Goal: Task Accomplishment & Management: Use online tool/utility

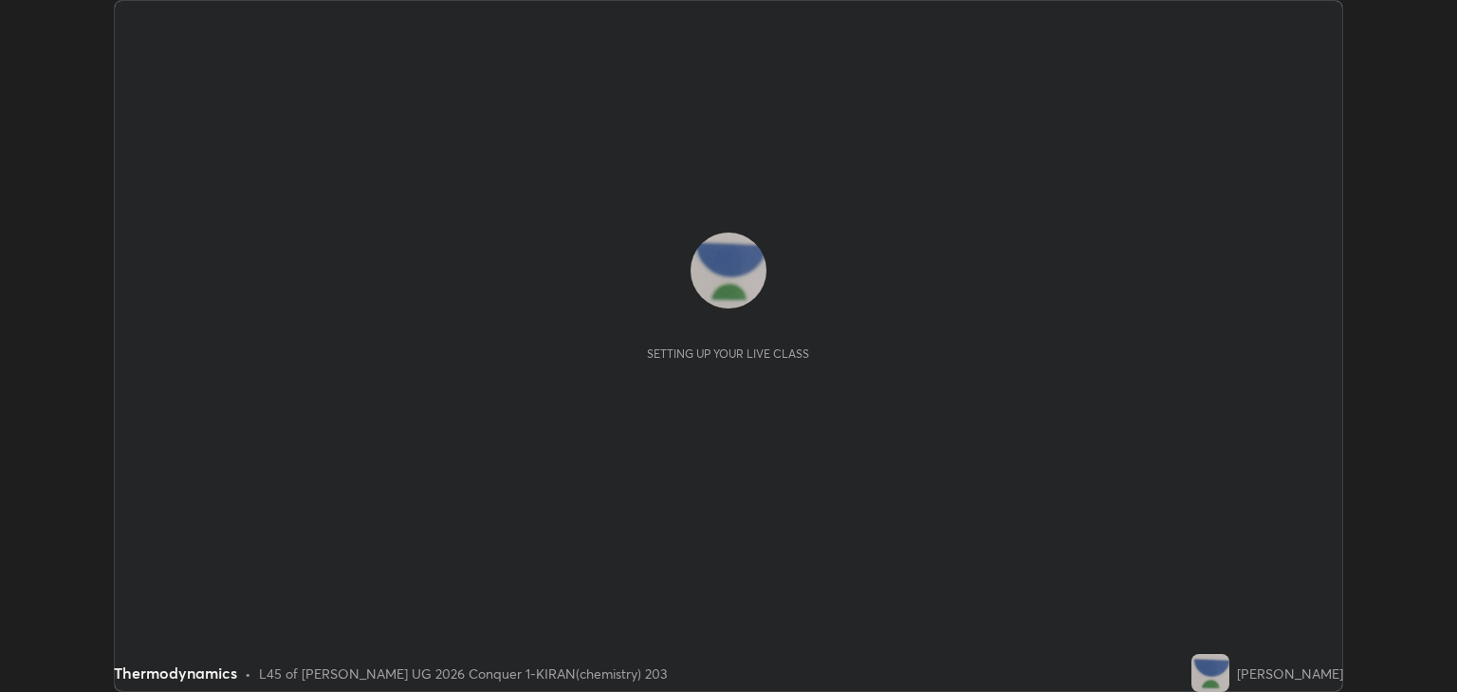
scroll to position [692, 1456]
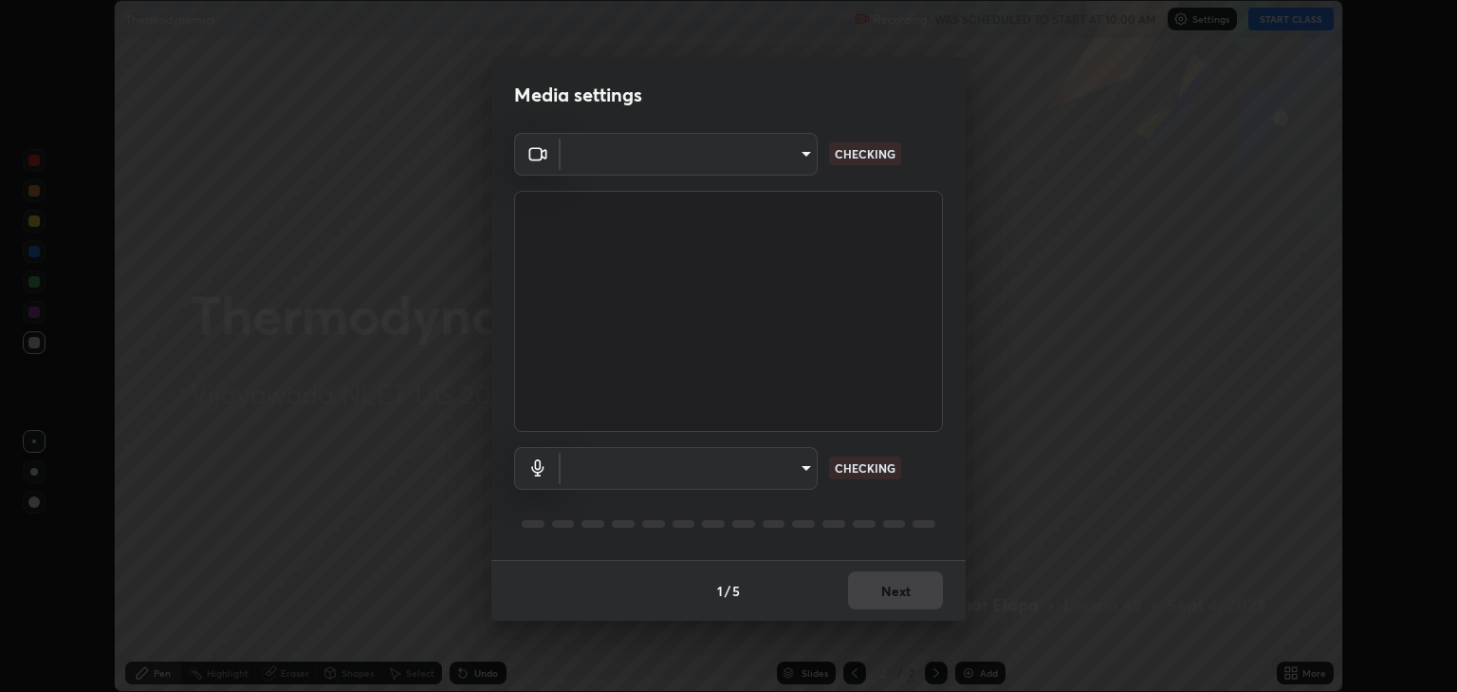
type input "18efe283419ebebb34f3f069735d570d1efa482ca5ebb0fbe8eacb96b6d22603"
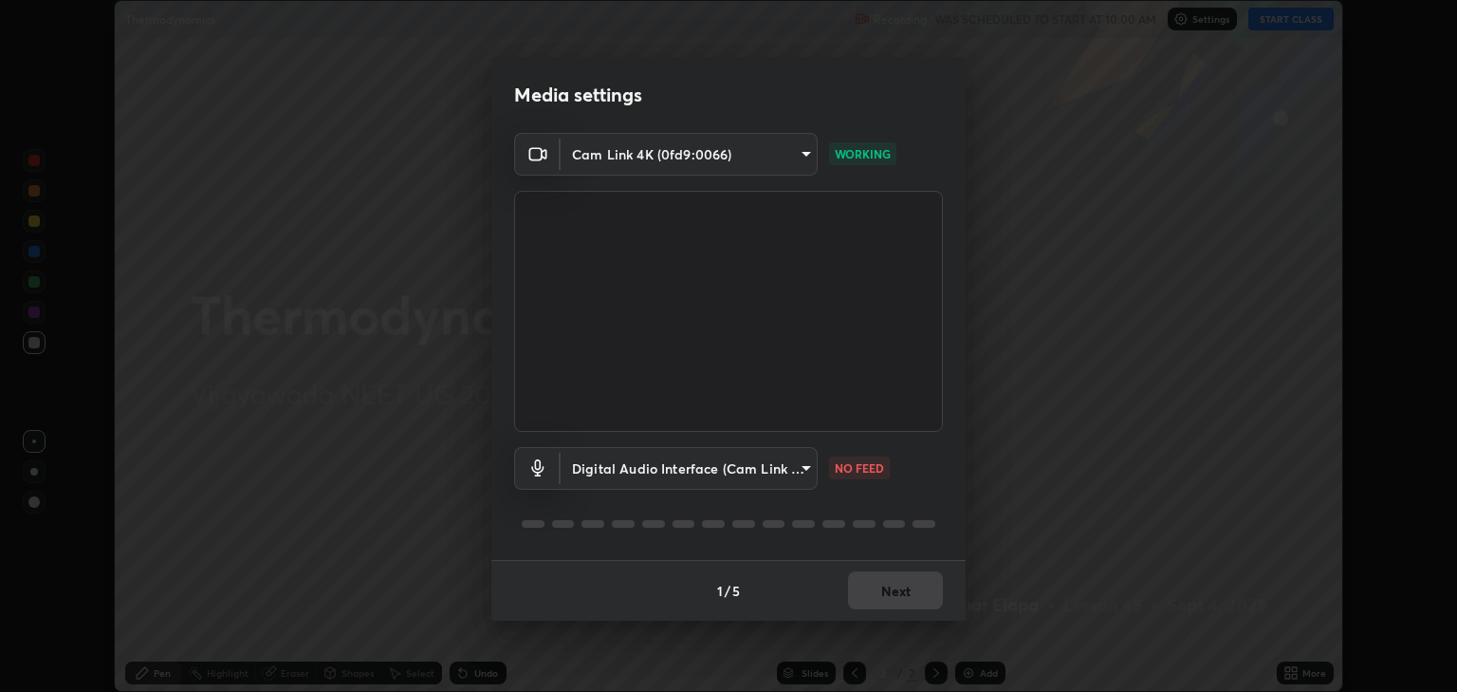
click at [812, 476] on body "Erase all Thermodynamics Recording WAS SCHEDULED TO START AT 10:00 AM Settings …" at bounding box center [728, 346] width 1457 height 692
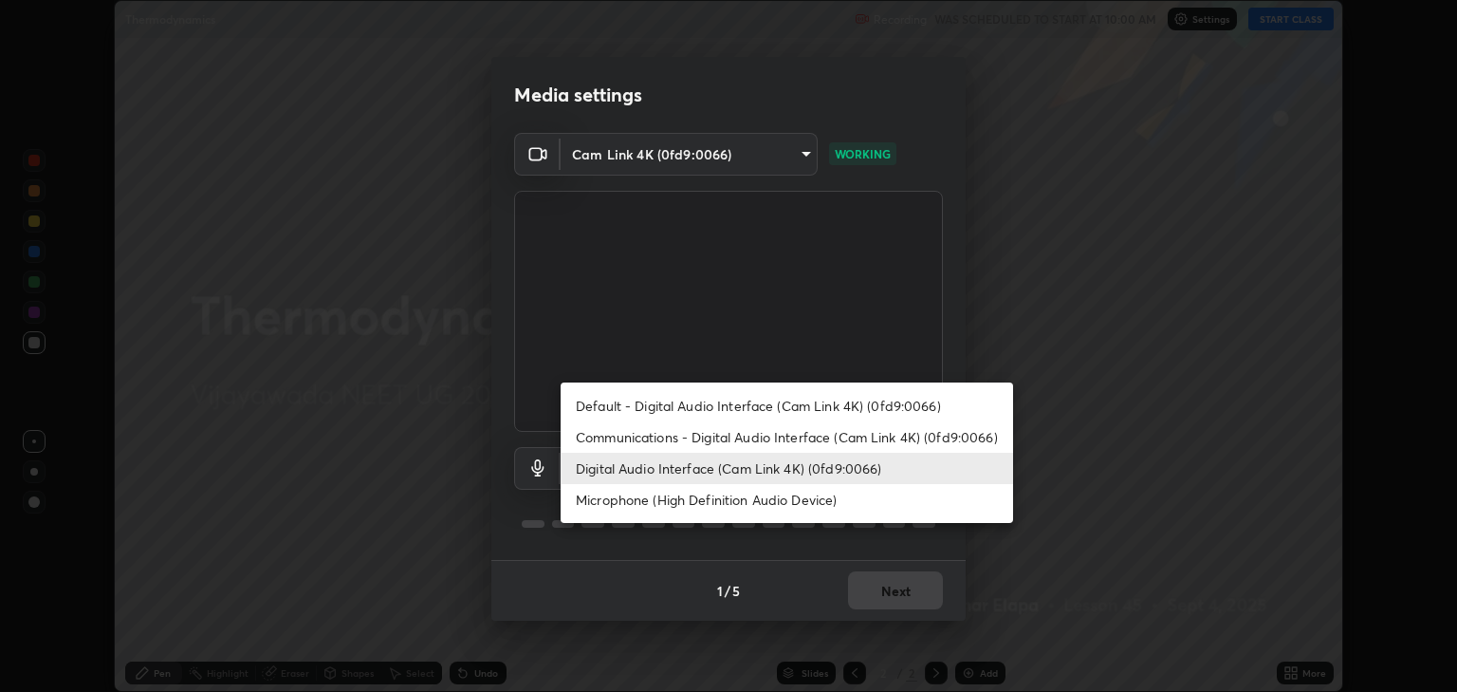
click at [766, 440] on li "Communications - Digital Audio Interface (Cam Link 4K) (0fd9:0066)" at bounding box center [787, 436] width 453 height 31
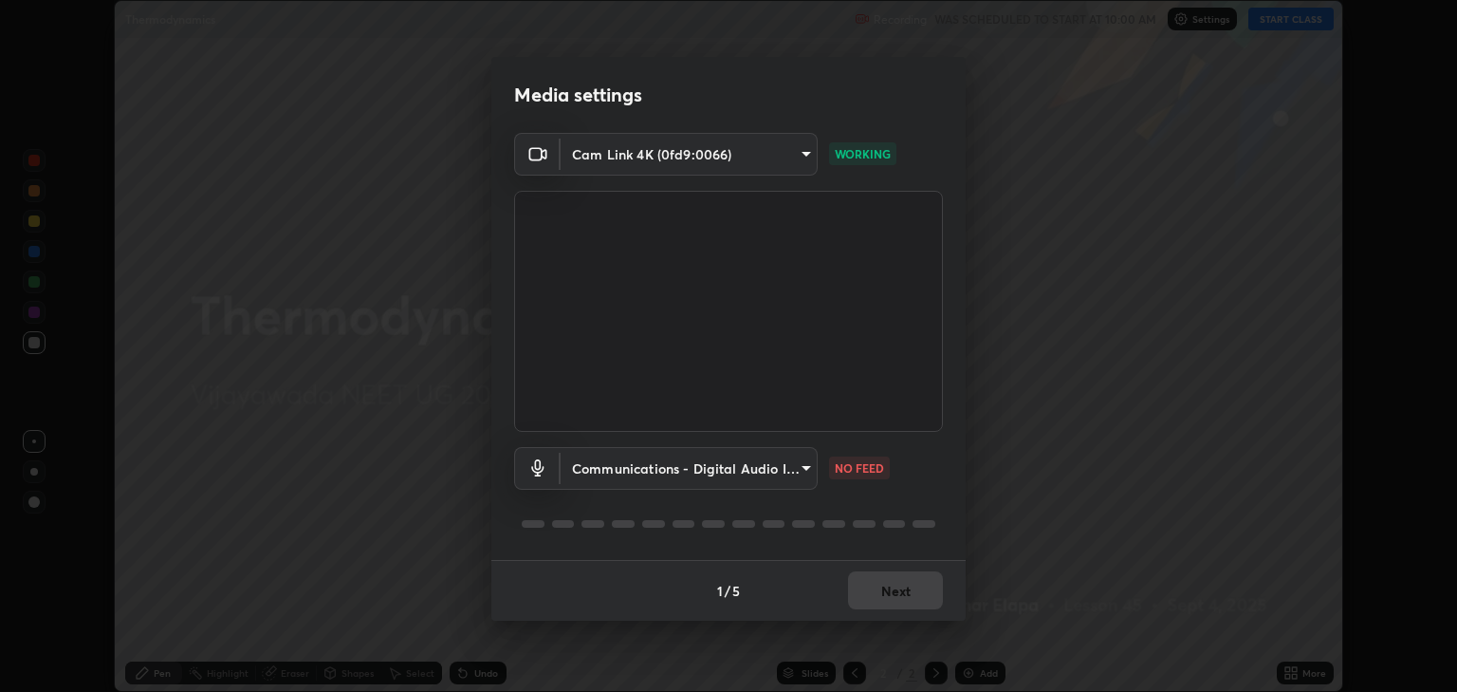
type input "communications"
click at [767, 444] on li "Communications - Digital Audio Interface (Cam Link 4K) (0fd9:0066)" at bounding box center [731, 451] width 340 height 18
click at [915, 584] on button "Next" at bounding box center [895, 590] width 95 height 38
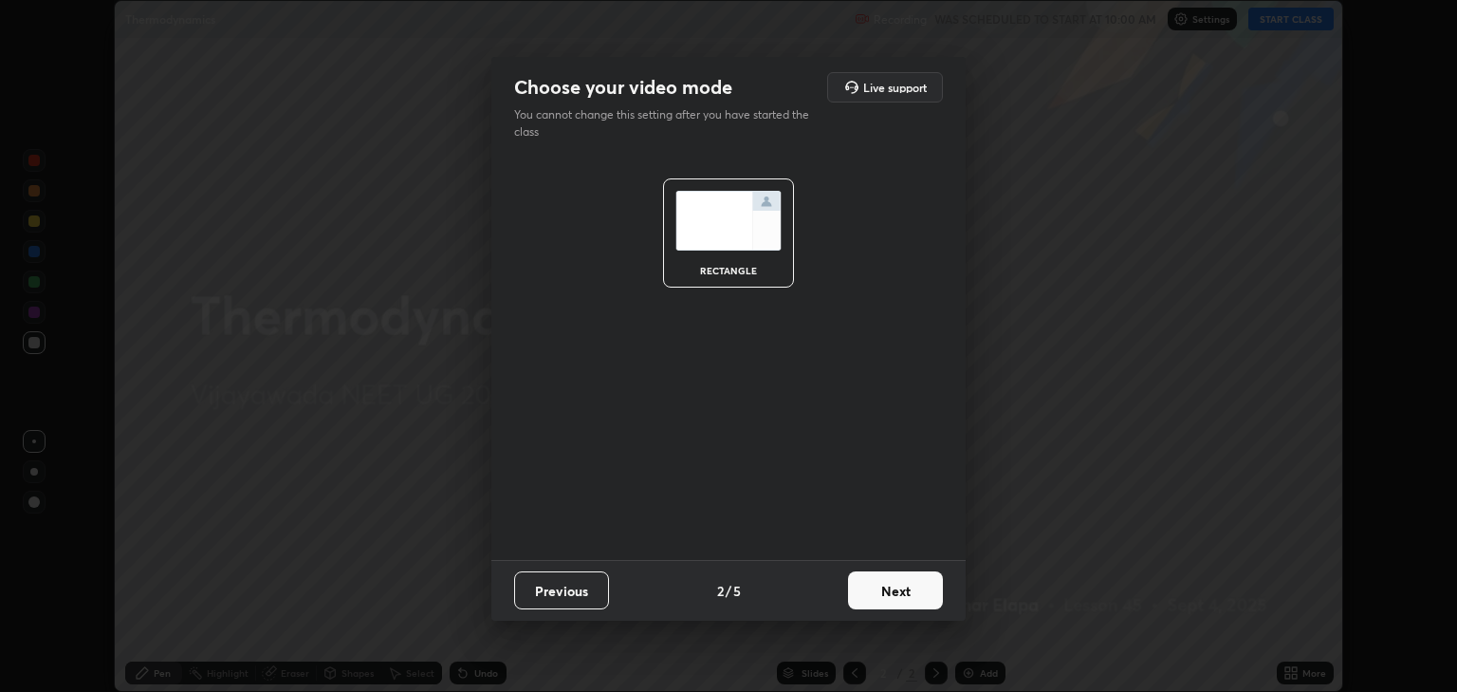
click at [913, 592] on button "Next" at bounding box center [895, 590] width 95 height 38
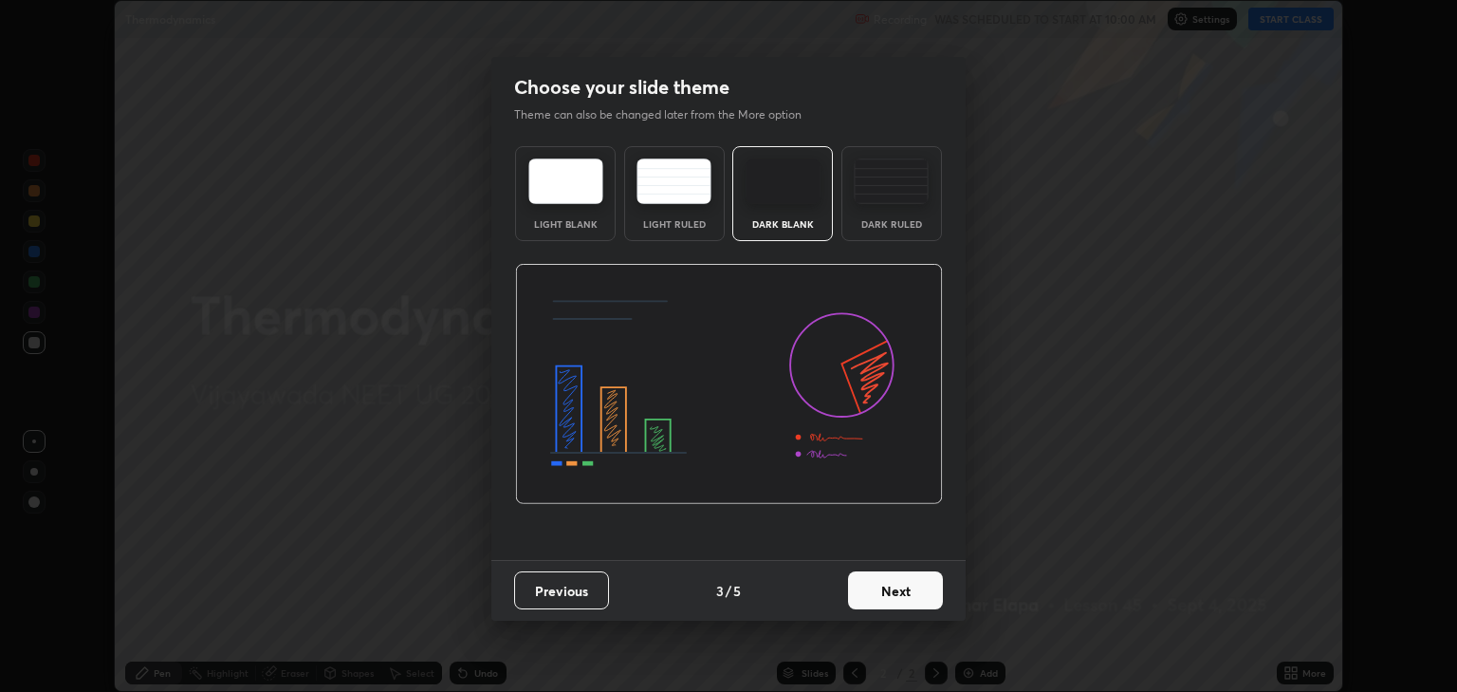
click at [922, 590] on button "Next" at bounding box center [895, 590] width 95 height 38
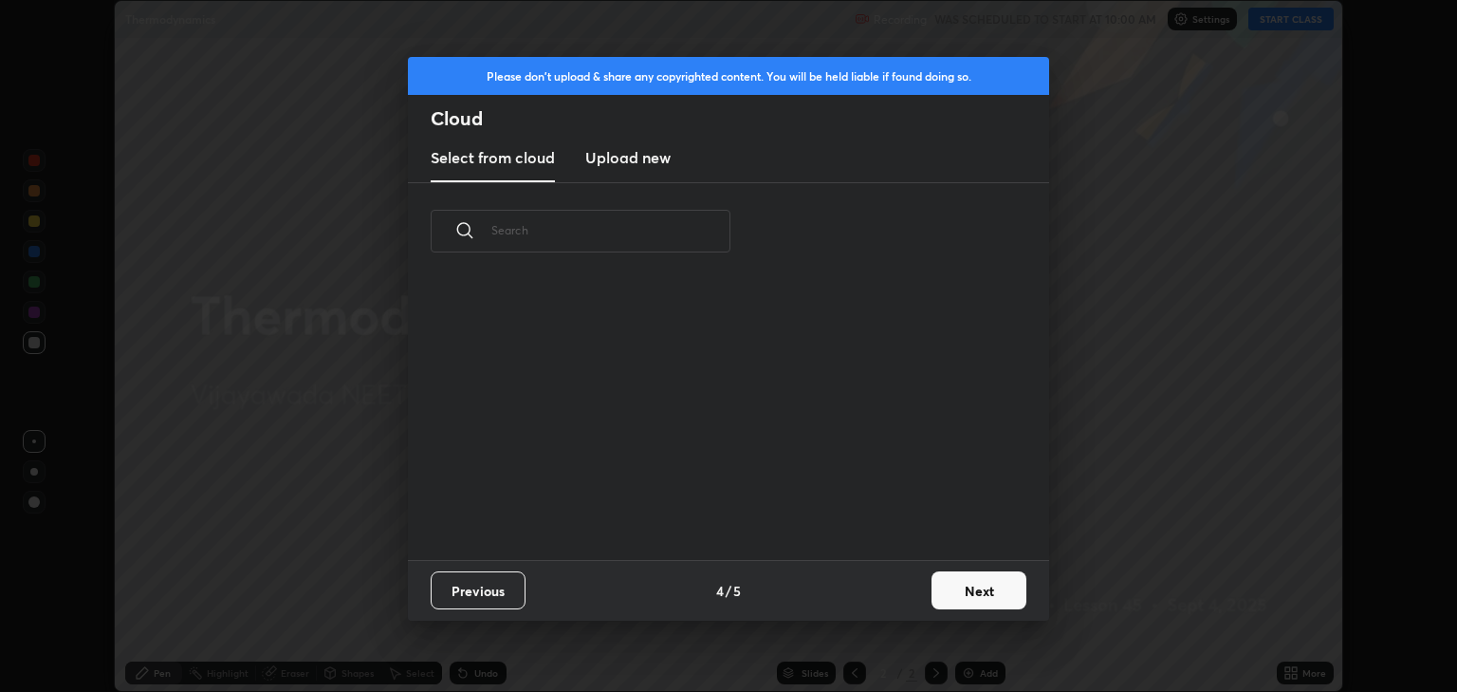
click at [946, 591] on button "Next" at bounding box center [979, 590] width 95 height 38
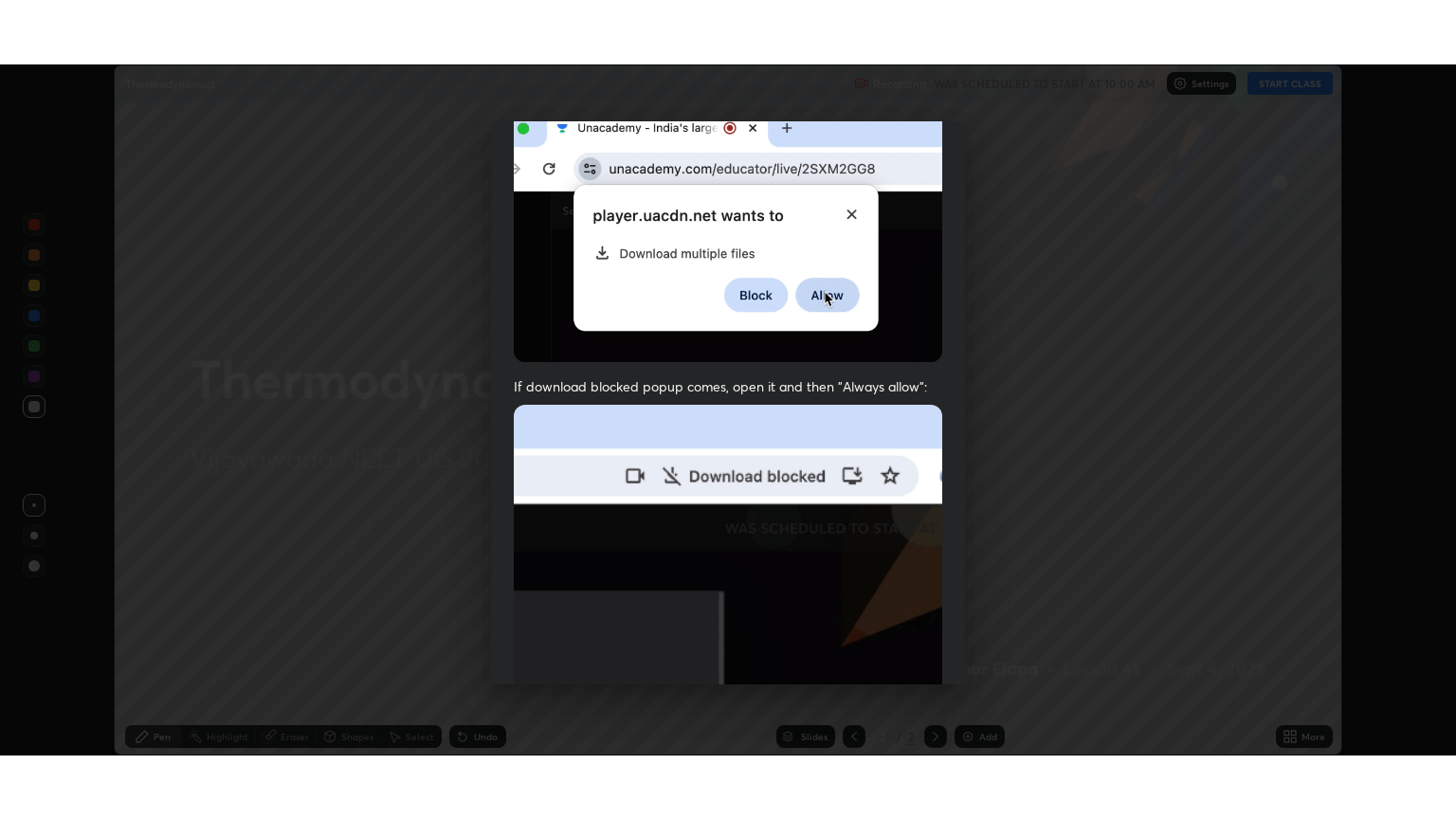
scroll to position [384, 0]
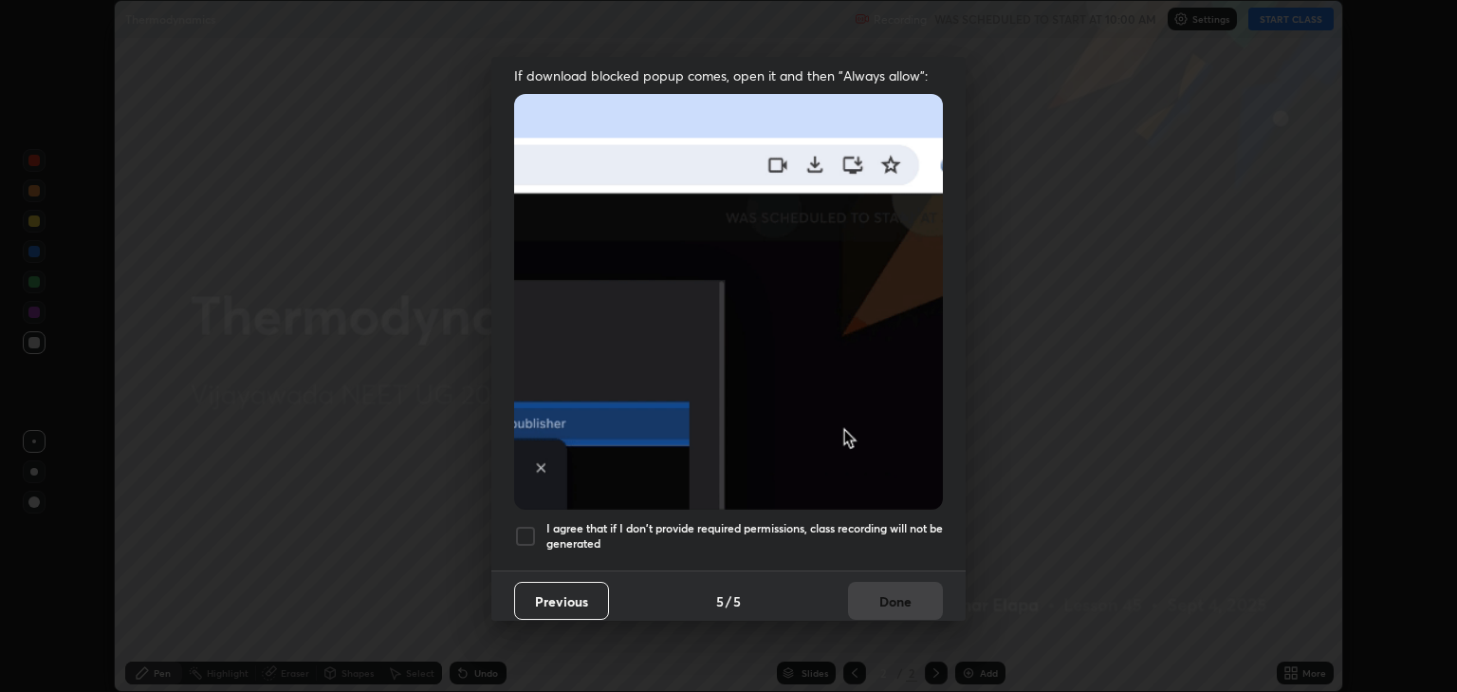
click at [534, 528] on div at bounding box center [525, 536] width 23 height 23
click at [894, 600] on button "Done" at bounding box center [895, 601] width 95 height 38
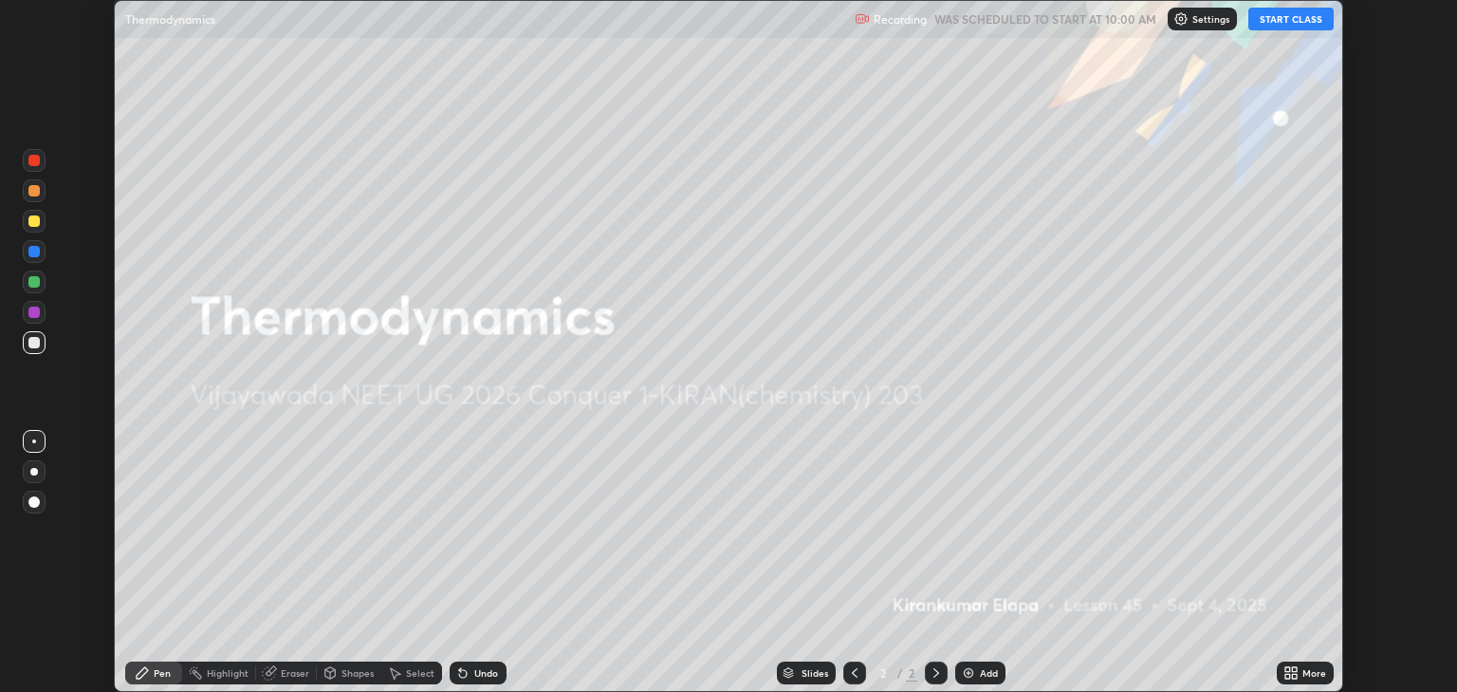
click at [1278, 23] on button "START CLASS" at bounding box center [1290, 19] width 85 height 23
click at [1285, 669] on icon at bounding box center [1287, 669] width 5 height 5
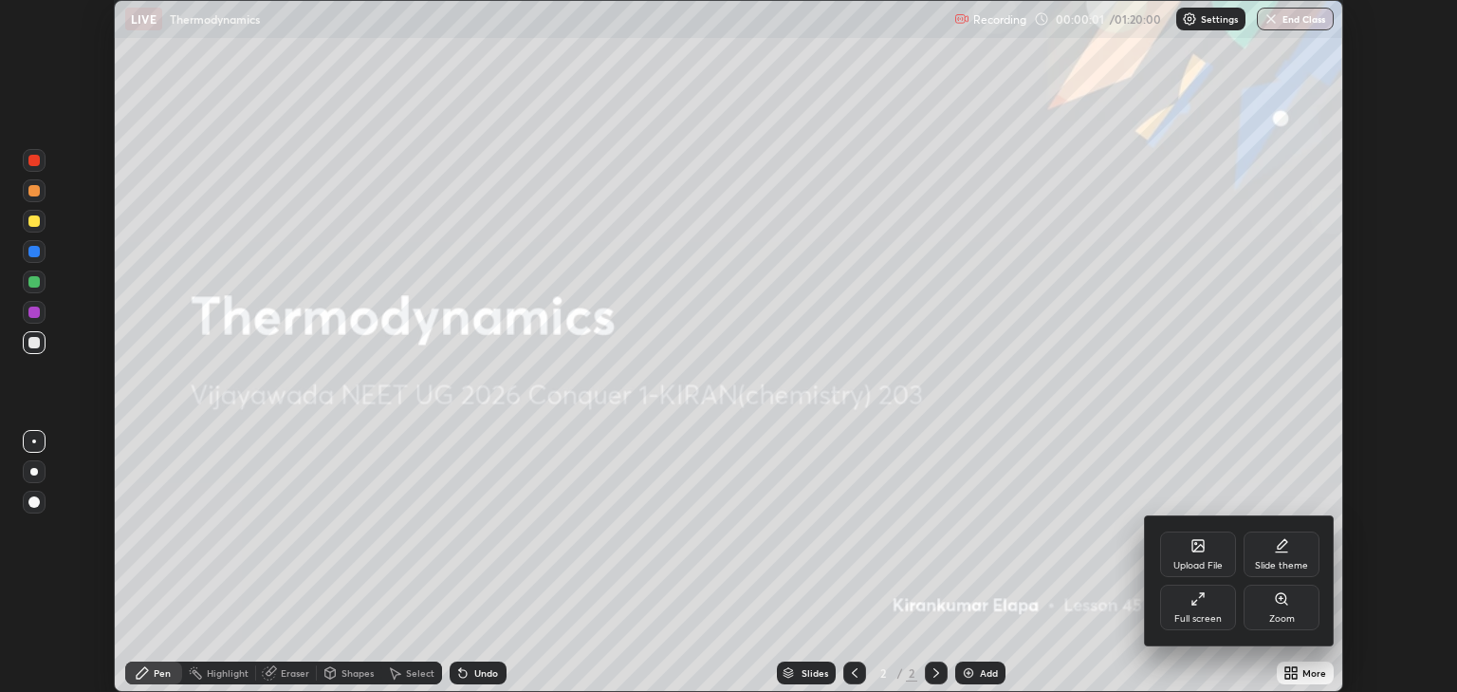
click at [1196, 614] on div "Full screen" at bounding box center [1197, 618] width 47 height 9
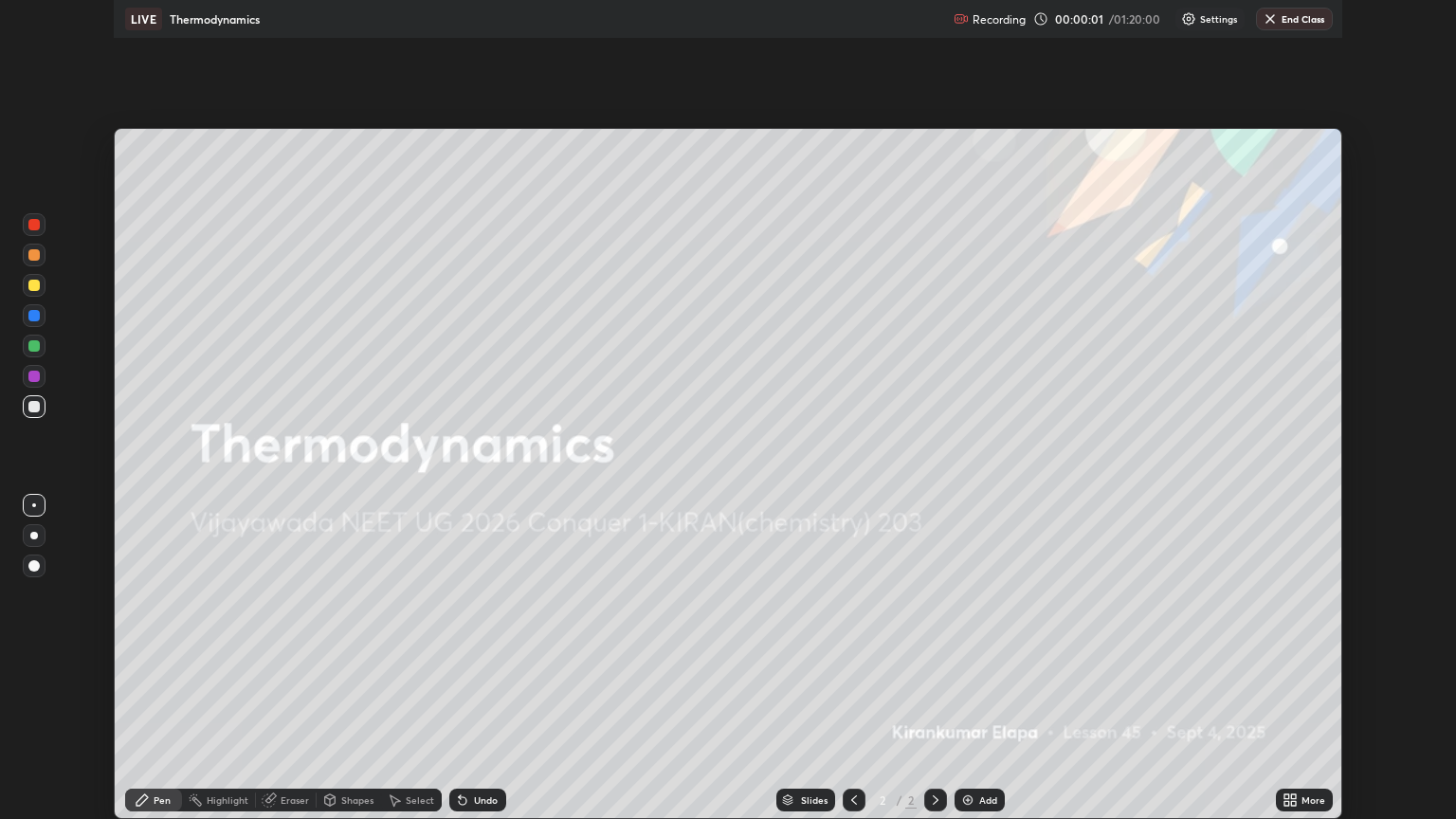
scroll to position [819, 1456]
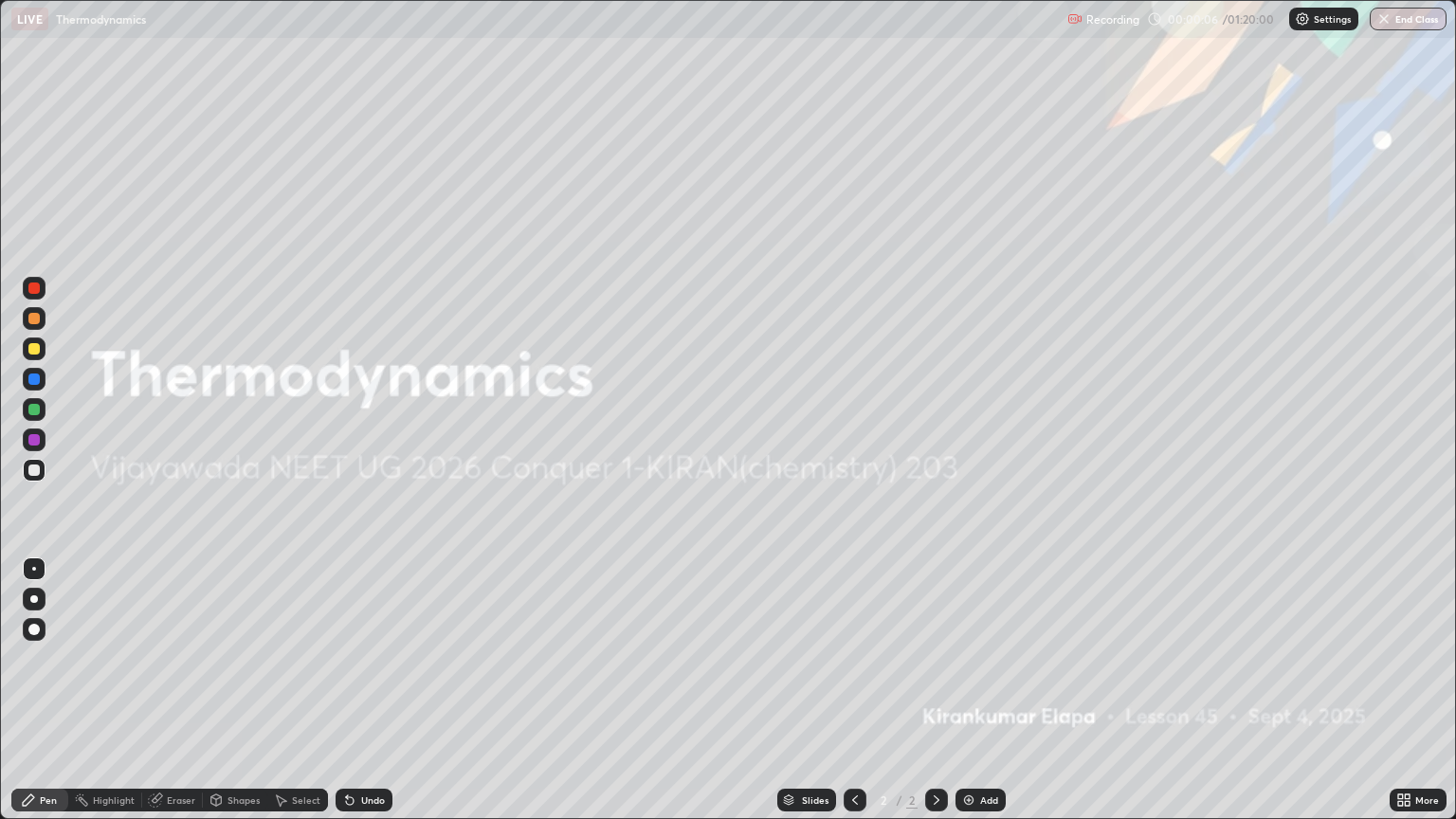
click at [991, 690] on div "Add" at bounding box center [980, 799] width 50 height 23
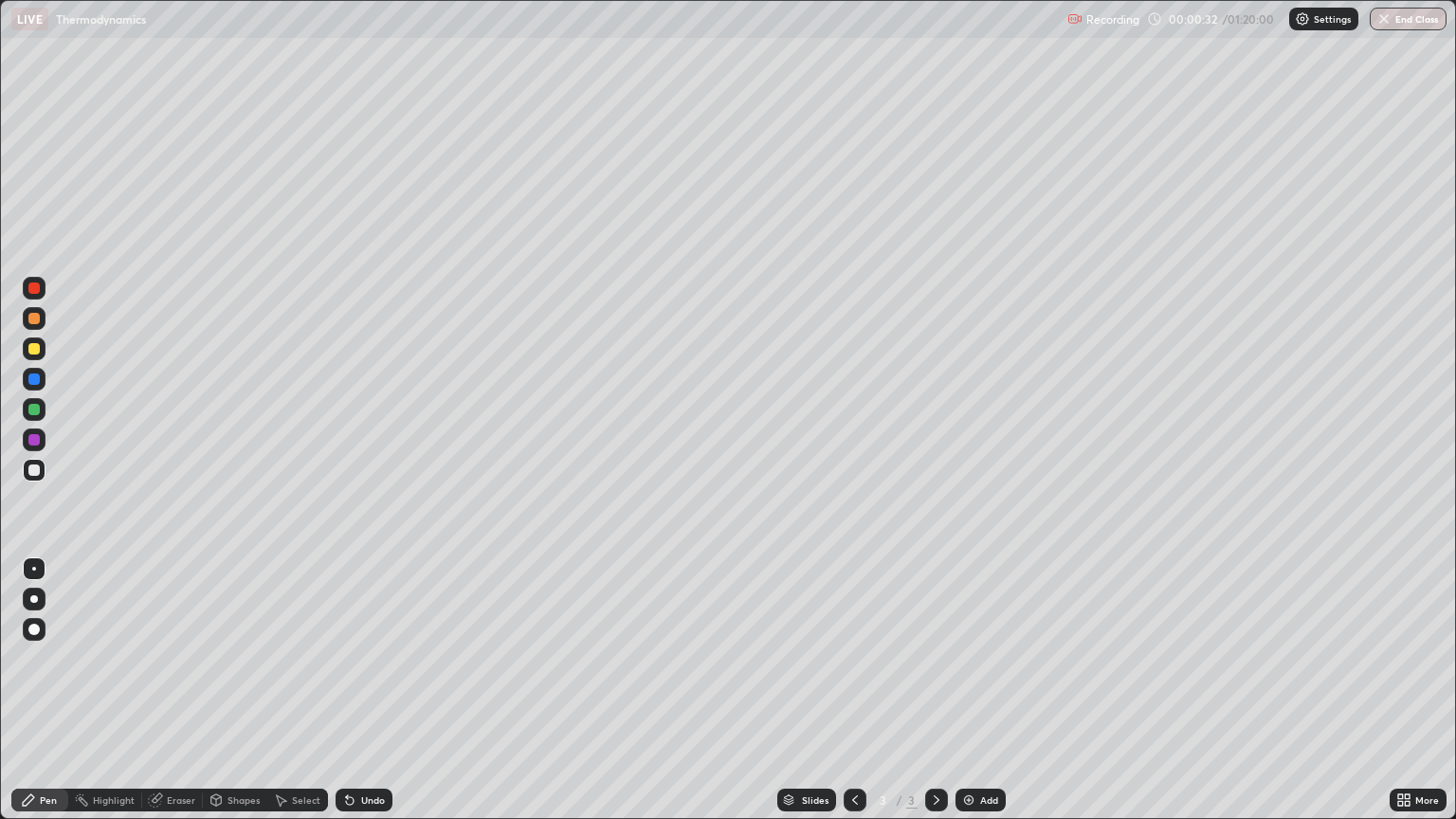
click at [35, 599] on div at bounding box center [34, 599] width 8 height 8
click at [38, 353] on div at bounding box center [33, 348] width 11 height 11
click at [34, 470] on div at bounding box center [33, 469] width 11 height 11
click at [35, 319] on div at bounding box center [33, 318] width 11 height 11
click at [42, 410] on div at bounding box center [34, 409] width 23 height 23
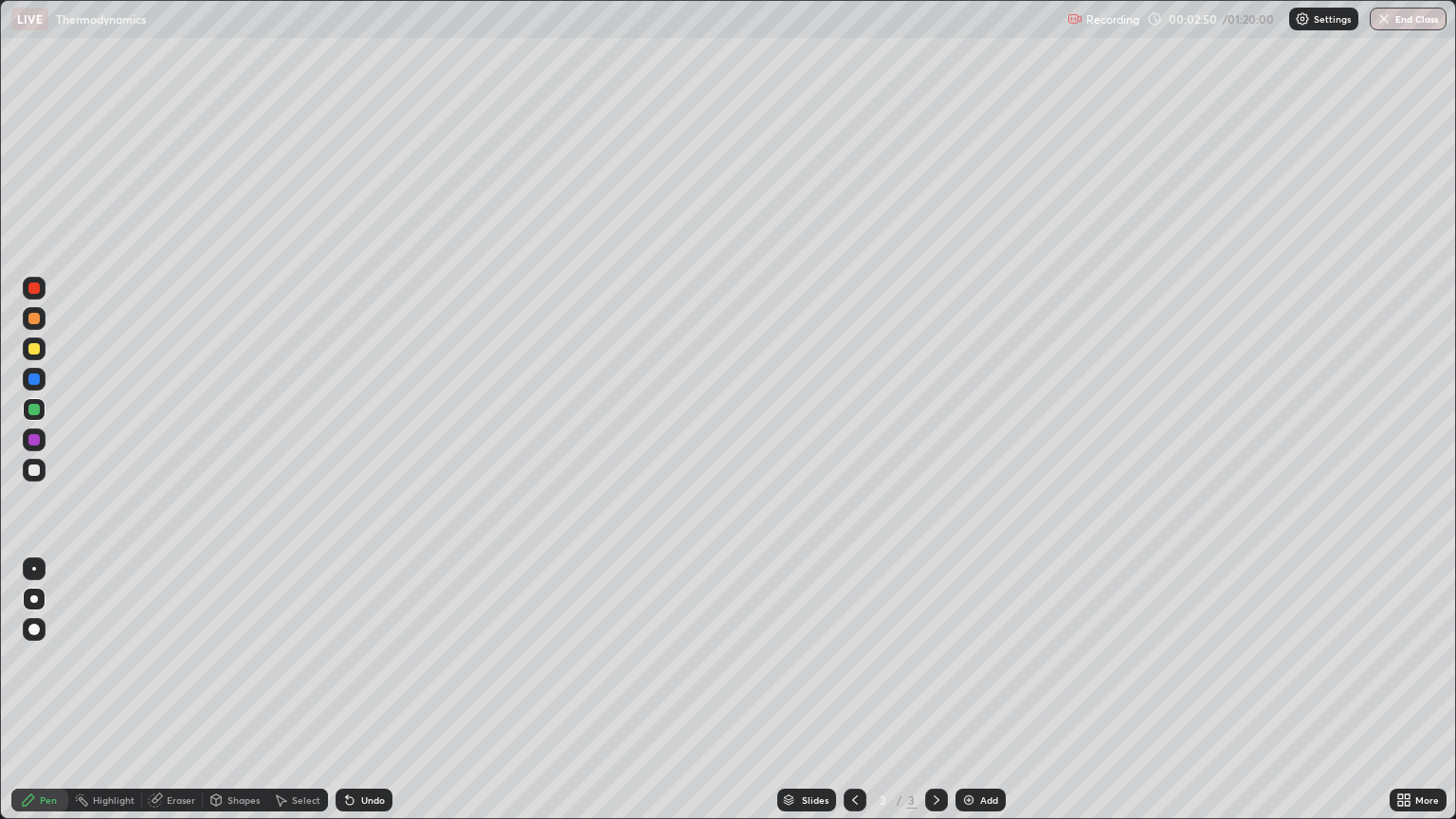
click at [35, 356] on div at bounding box center [34, 349] width 23 height 23
click at [976, 690] on div "Add" at bounding box center [980, 799] width 50 height 23
click at [34, 320] on div at bounding box center [33, 318] width 11 height 11
click at [41, 473] on div at bounding box center [34, 469] width 23 height 23
click at [35, 441] on div at bounding box center [33, 438] width 11 height 11
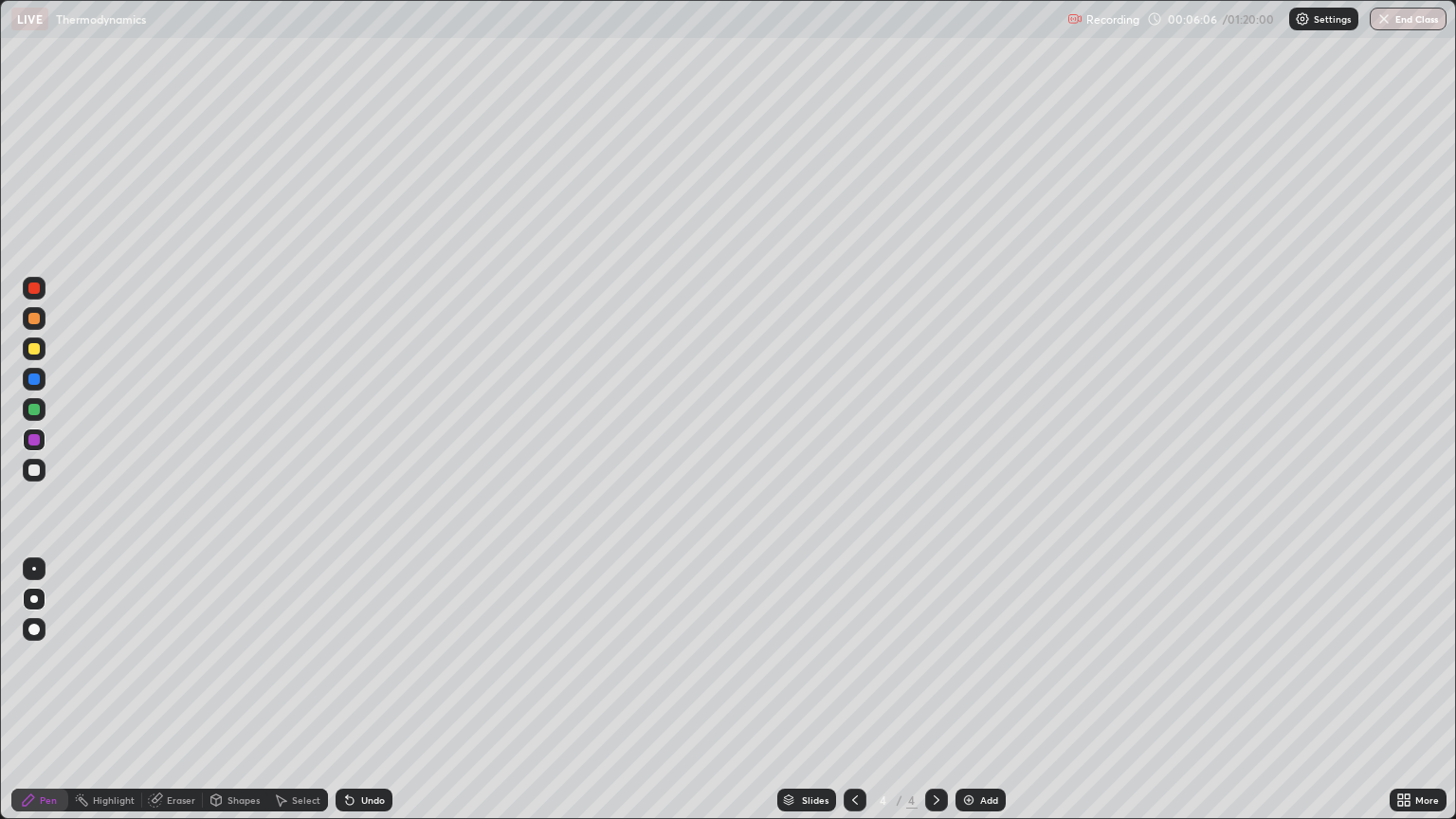
click at [36, 470] on div at bounding box center [33, 469] width 11 height 11
click at [381, 690] on div "Undo" at bounding box center [373, 799] width 24 height 9
click at [375, 690] on div "Undo" at bounding box center [364, 799] width 57 height 23
click at [42, 358] on div at bounding box center [34, 349] width 23 height 23
click at [988, 690] on div "Add" at bounding box center [989, 799] width 18 height 9
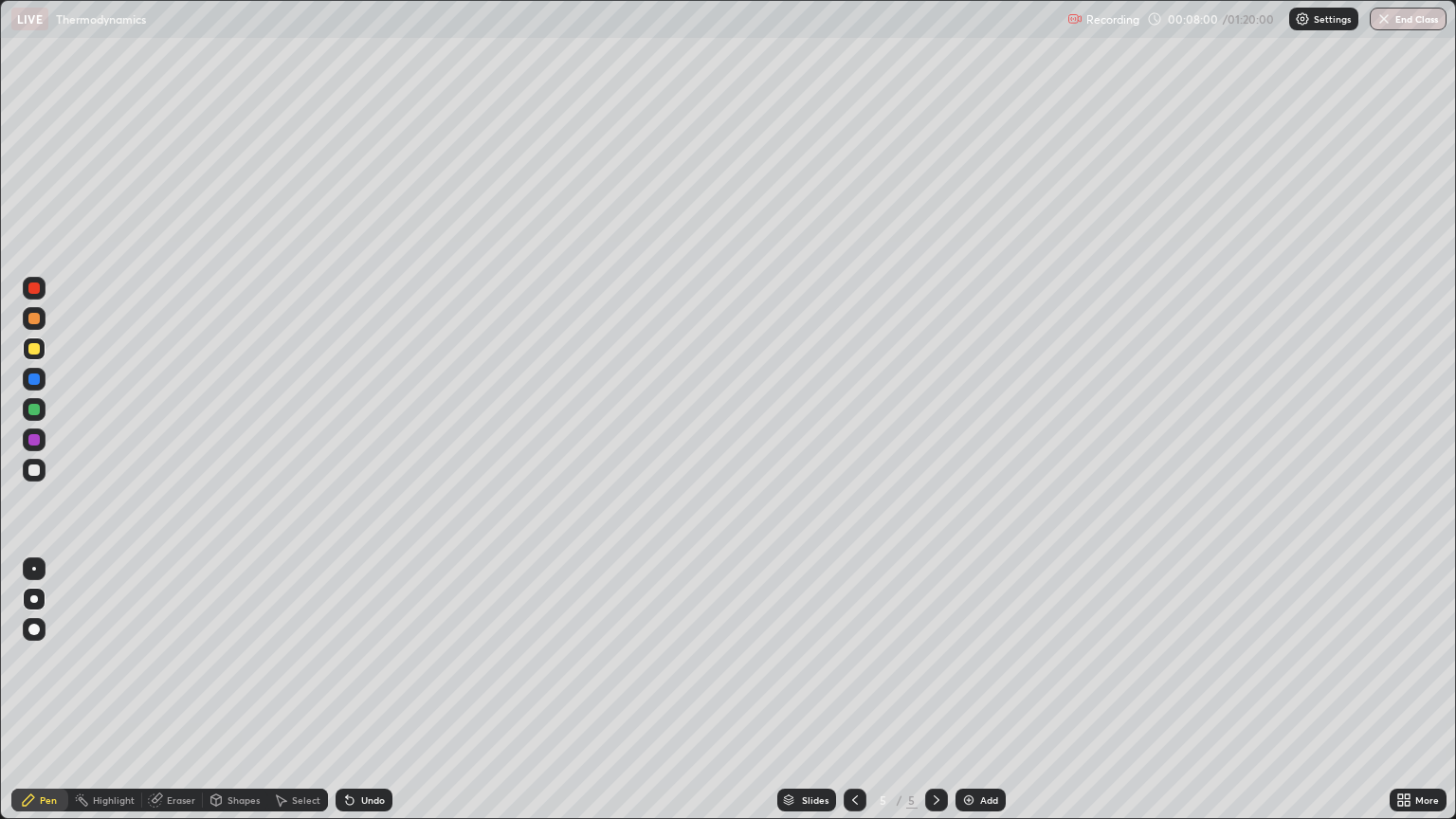
click at [33, 473] on div at bounding box center [33, 469] width 11 height 11
click at [353, 690] on icon at bounding box center [349, 799] width 15 height 15
click at [361, 690] on div "Undo" at bounding box center [373, 799] width 24 height 9
click at [364, 690] on div "Undo" at bounding box center [373, 799] width 24 height 9
click at [372, 690] on div "Undo" at bounding box center [373, 799] width 24 height 9
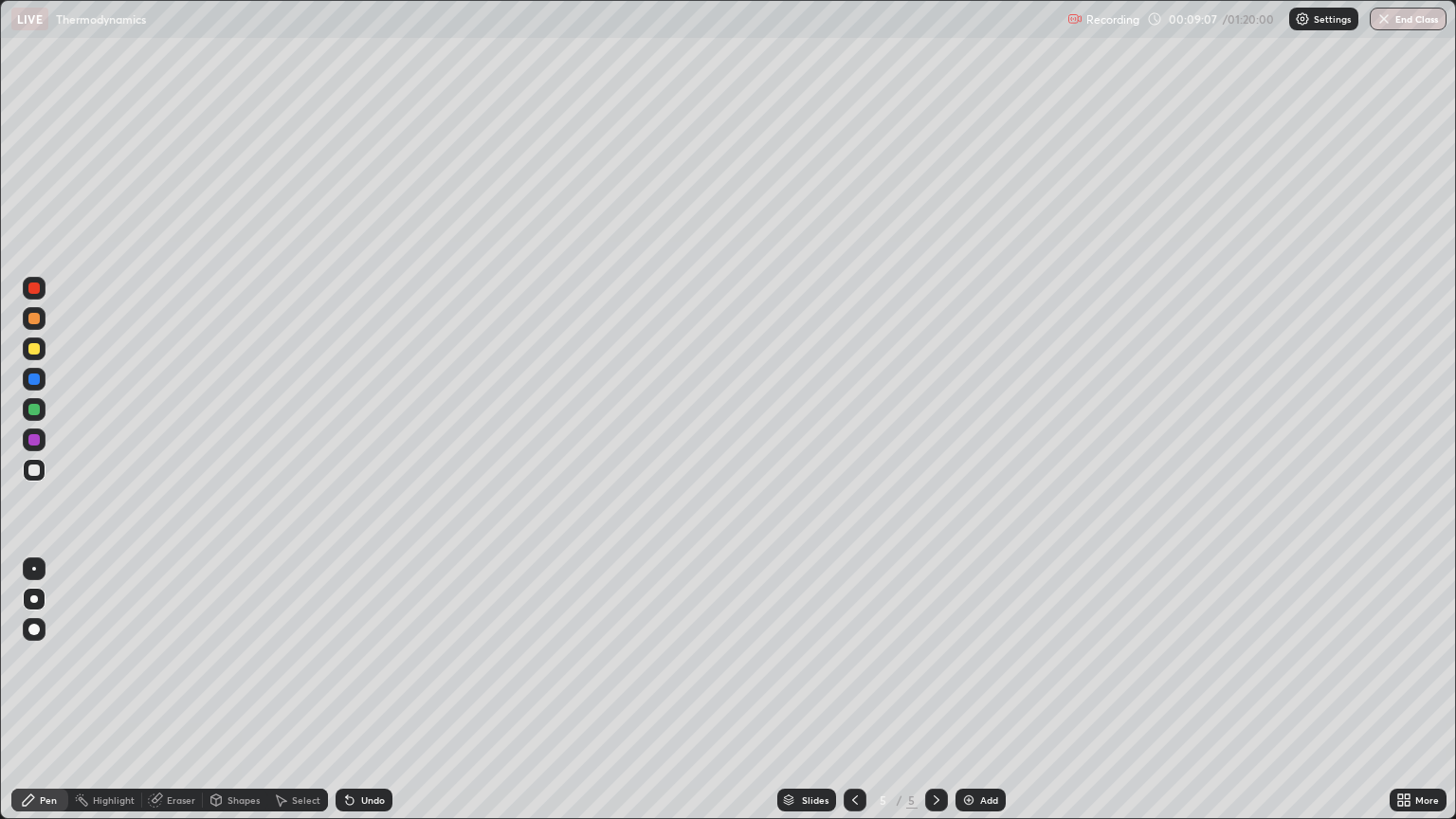
click at [369, 690] on div "Undo" at bounding box center [373, 799] width 24 height 9
click at [974, 690] on img at bounding box center [968, 799] width 15 height 15
click at [41, 326] on div at bounding box center [34, 318] width 23 height 23
click at [39, 415] on div at bounding box center [34, 409] width 23 height 23
click at [169, 690] on div "Eraser" at bounding box center [172, 799] width 61 height 23
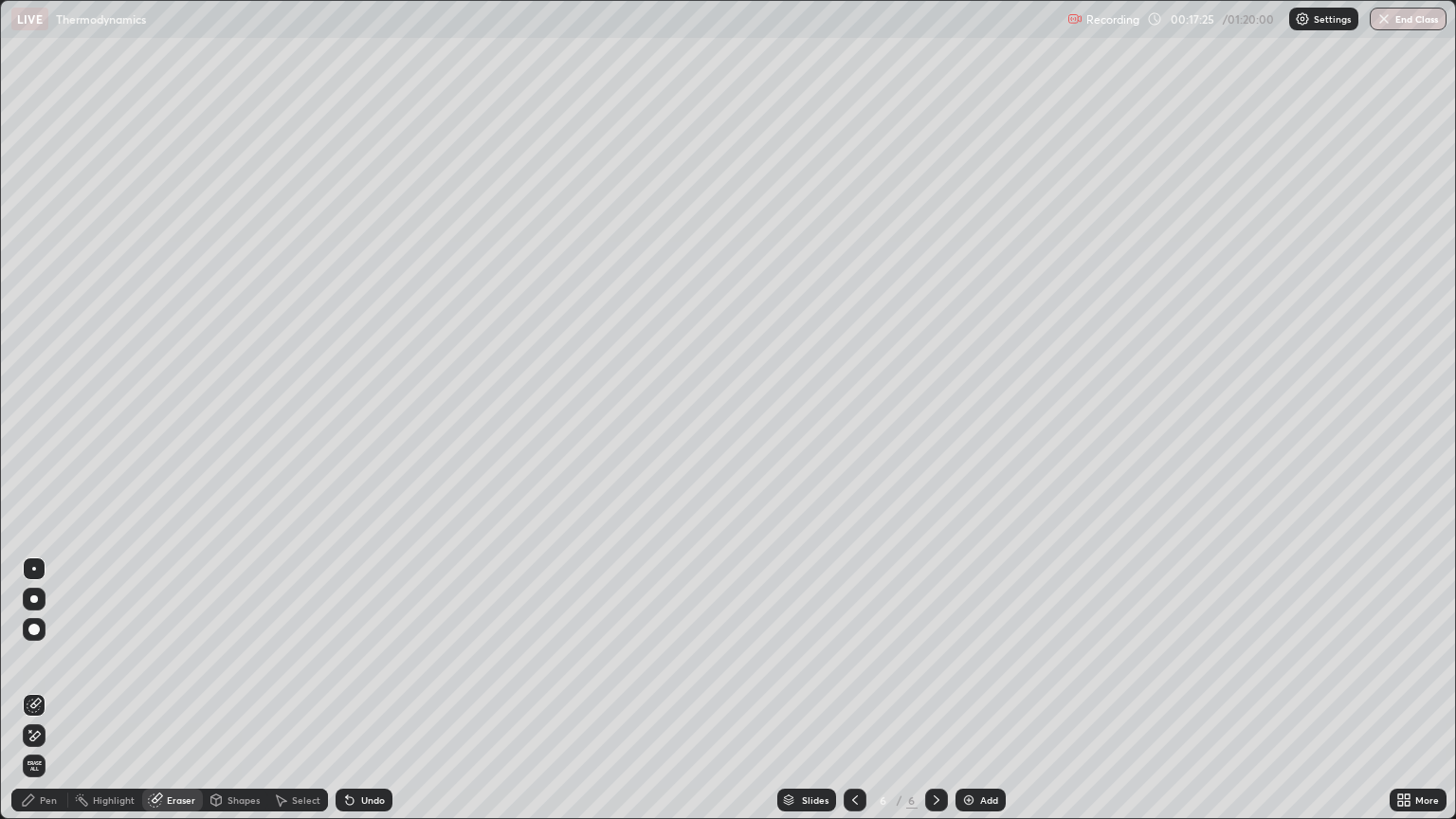
click at [44, 690] on div "Pen" at bounding box center [48, 799] width 17 height 9
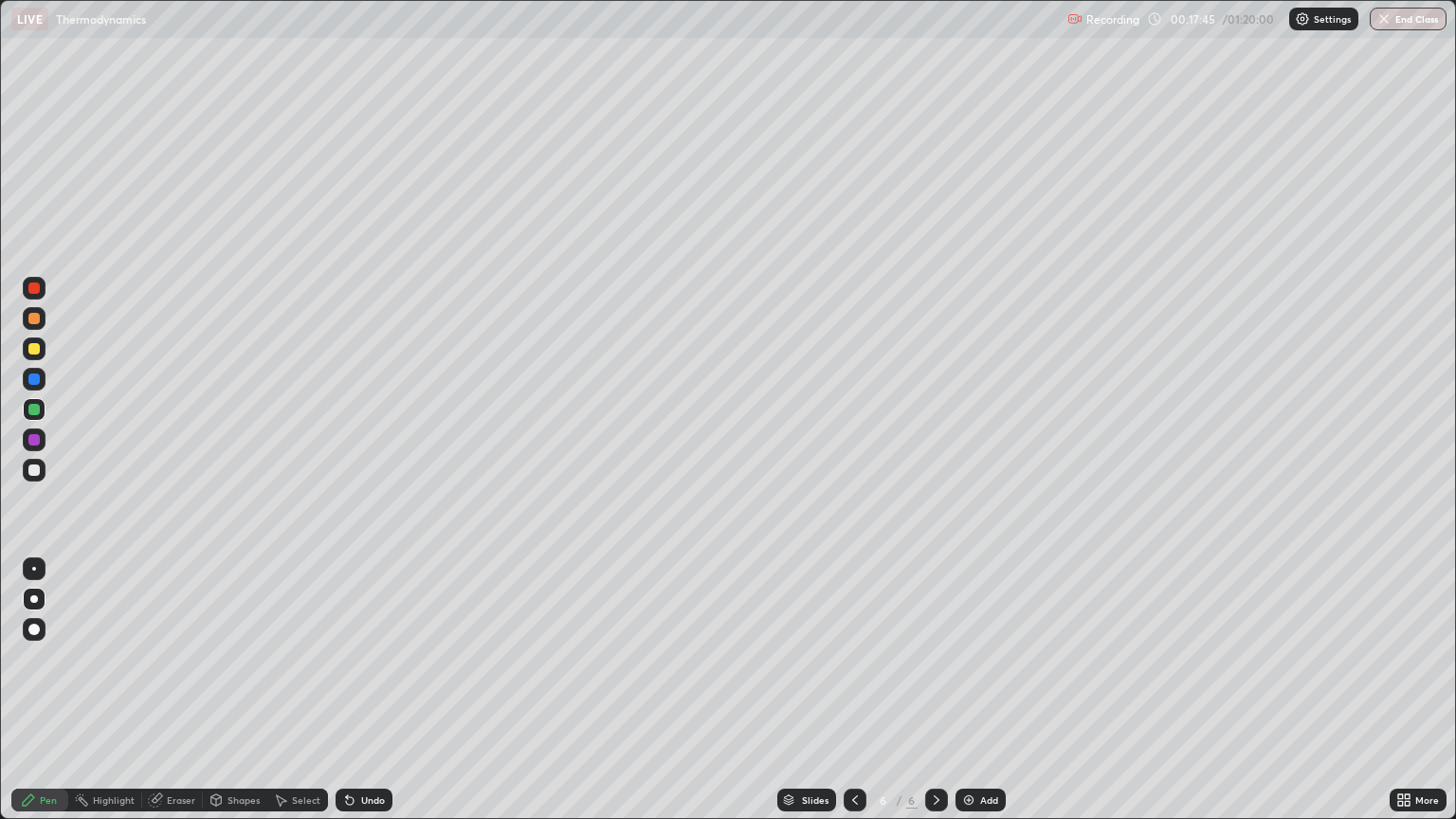
click at [973, 690] on img at bounding box center [968, 799] width 15 height 15
click at [45, 356] on div at bounding box center [34, 349] width 23 height 30
click at [34, 320] on div at bounding box center [33, 318] width 11 height 11
click at [33, 476] on div at bounding box center [34, 469] width 23 height 23
click at [356, 690] on div "Undo" at bounding box center [364, 799] width 57 height 23
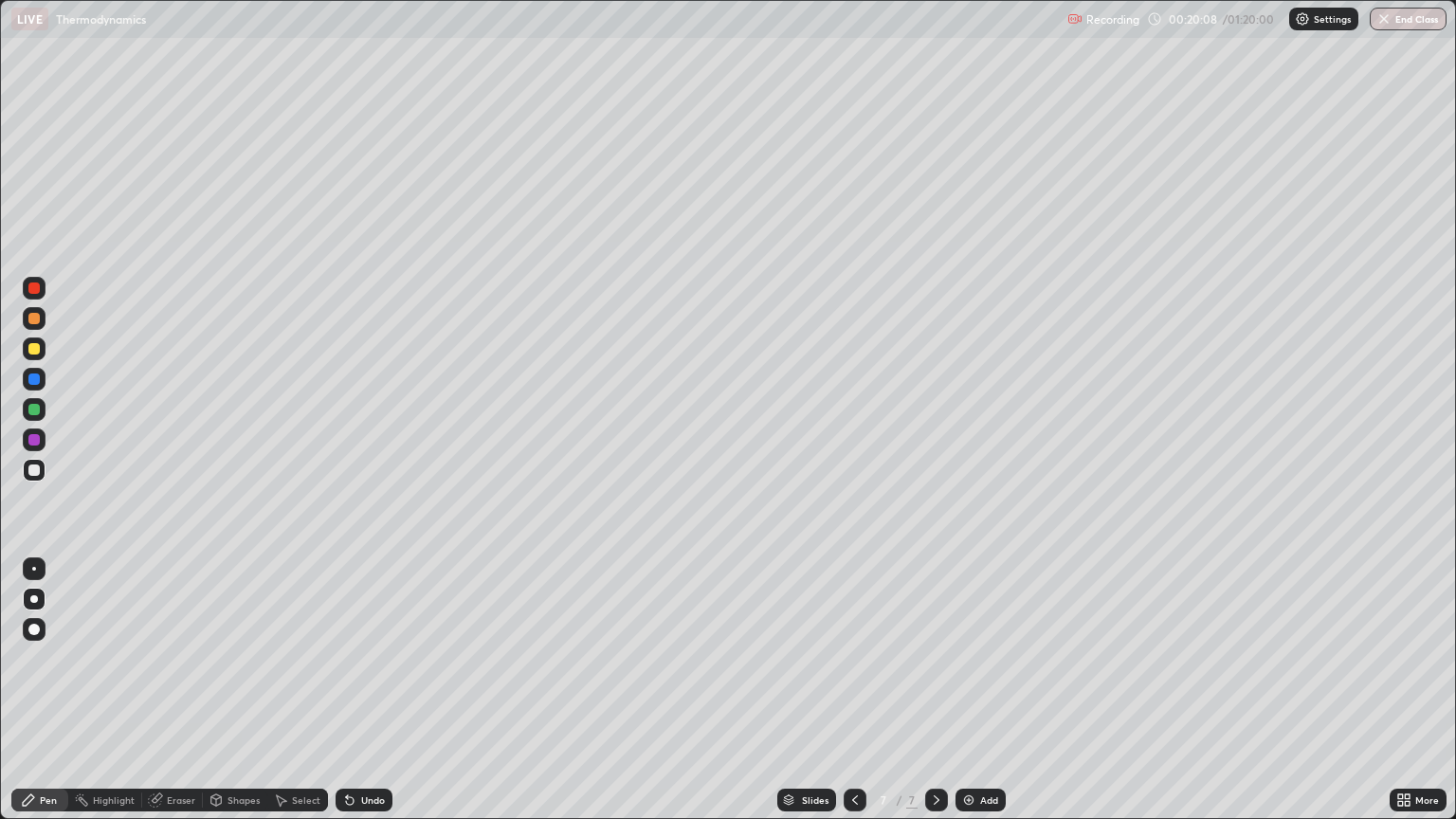
click at [356, 690] on div "Undo" at bounding box center [364, 799] width 57 height 23
click at [355, 690] on icon at bounding box center [349, 799] width 15 height 15
click at [976, 690] on div "Add" at bounding box center [980, 799] width 50 height 23
click at [38, 349] on div at bounding box center [33, 348] width 11 height 11
click at [32, 472] on div at bounding box center [33, 469] width 11 height 11
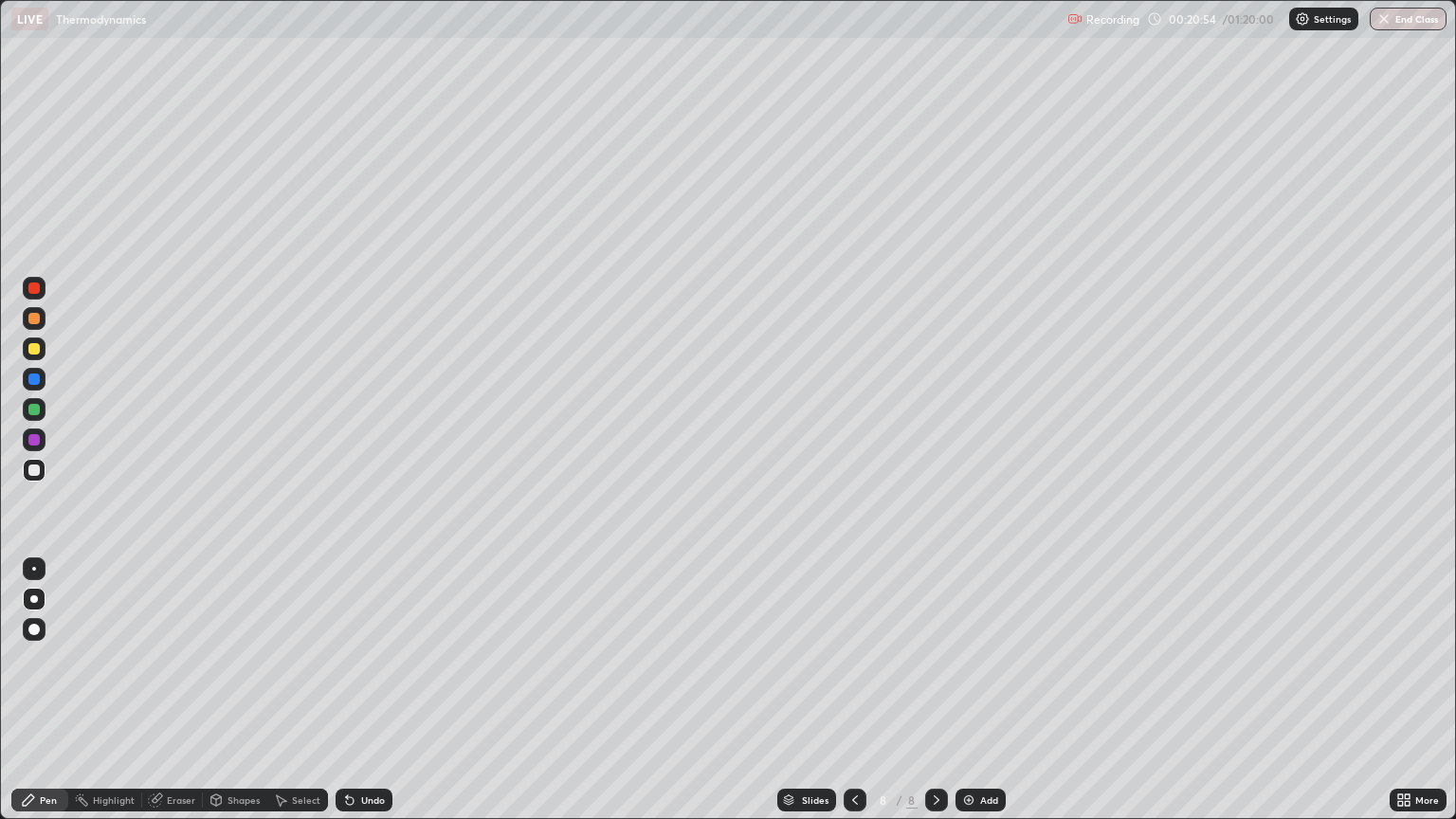
click at [33, 567] on div at bounding box center [34, 568] width 4 height 4
click at [42, 416] on div at bounding box center [34, 409] width 23 height 23
click at [371, 690] on div "Undo" at bounding box center [373, 799] width 24 height 9
click at [366, 690] on div "Undo" at bounding box center [373, 799] width 24 height 9
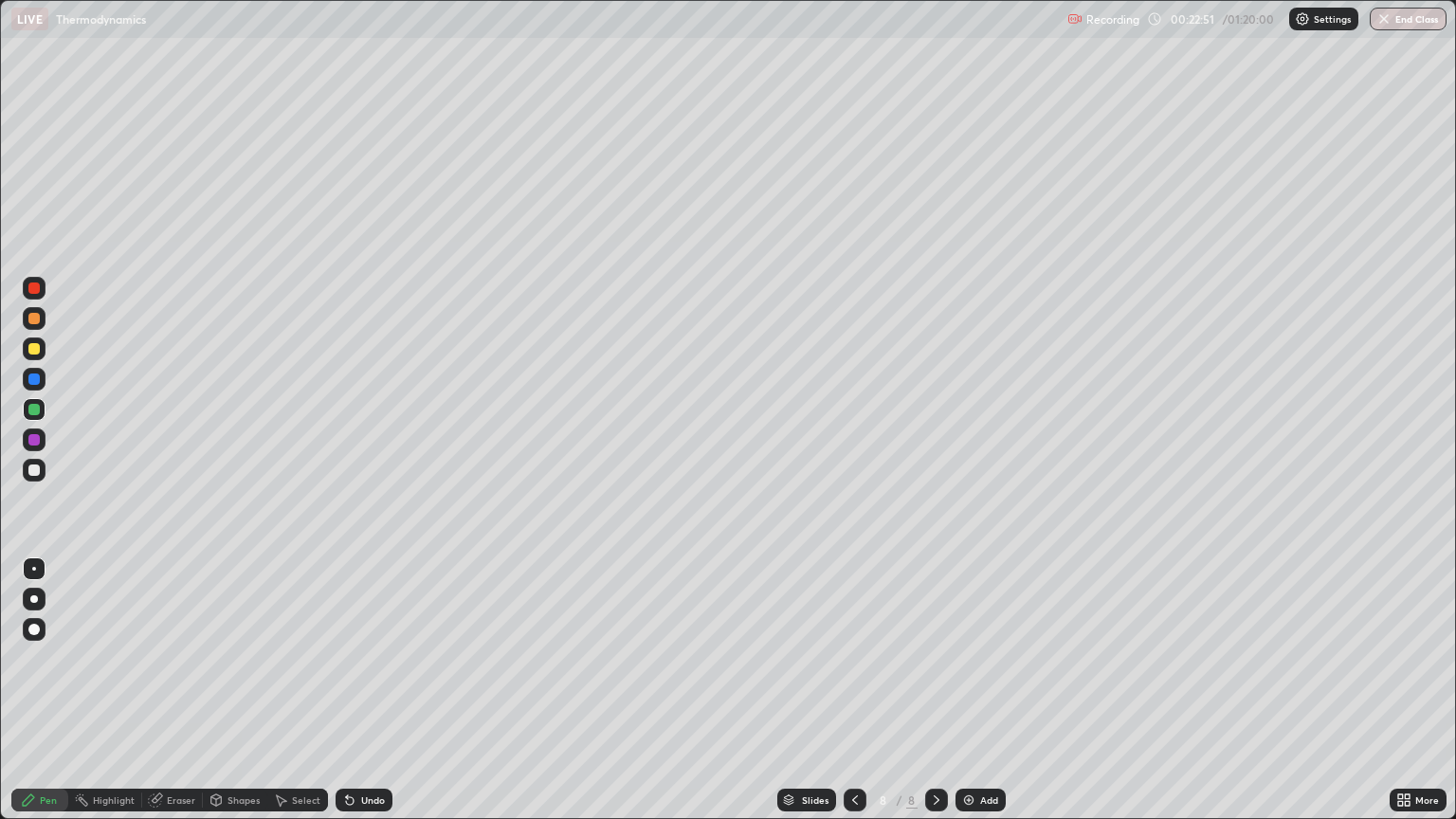
click at [35, 349] on div at bounding box center [33, 348] width 11 height 11
click at [41, 317] on div at bounding box center [34, 318] width 23 height 23
click at [32, 474] on div at bounding box center [33, 469] width 11 height 11
click at [44, 413] on div at bounding box center [34, 409] width 23 height 23
click at [853, 690] on icon at bounding box center [854, 799] width 15 height 15
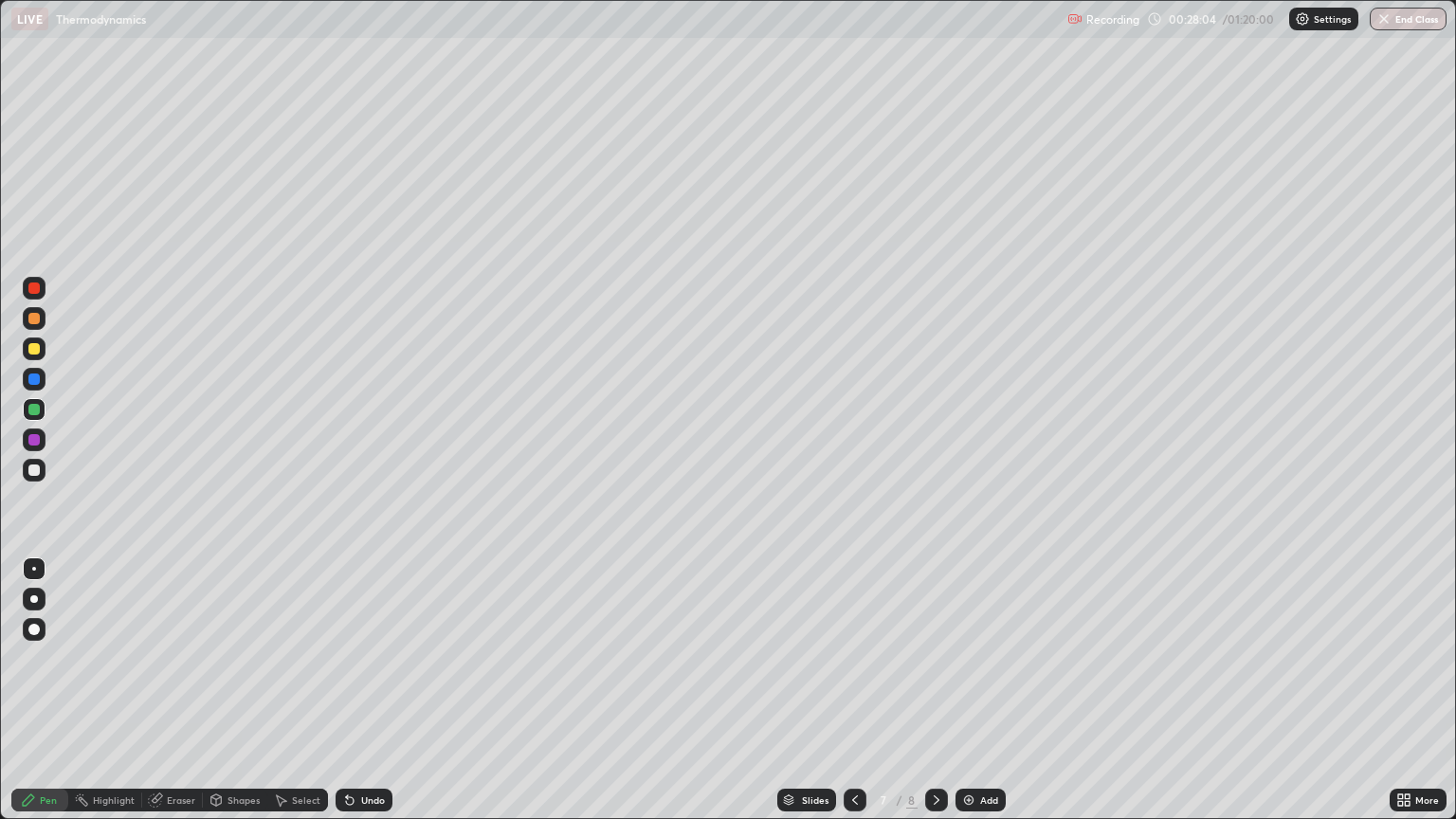
click at [859, 690] on icon at bounding box center [854, 799] width 15 height 15
click at [862, 690] on div at bounding box center [854, 799] width 23 height 23
click at [853, 690] on icon at bounding box center [854, 799] width 15 height 15
click at [863, 690] on div at bounding box center [854, 799] width 23 height 23
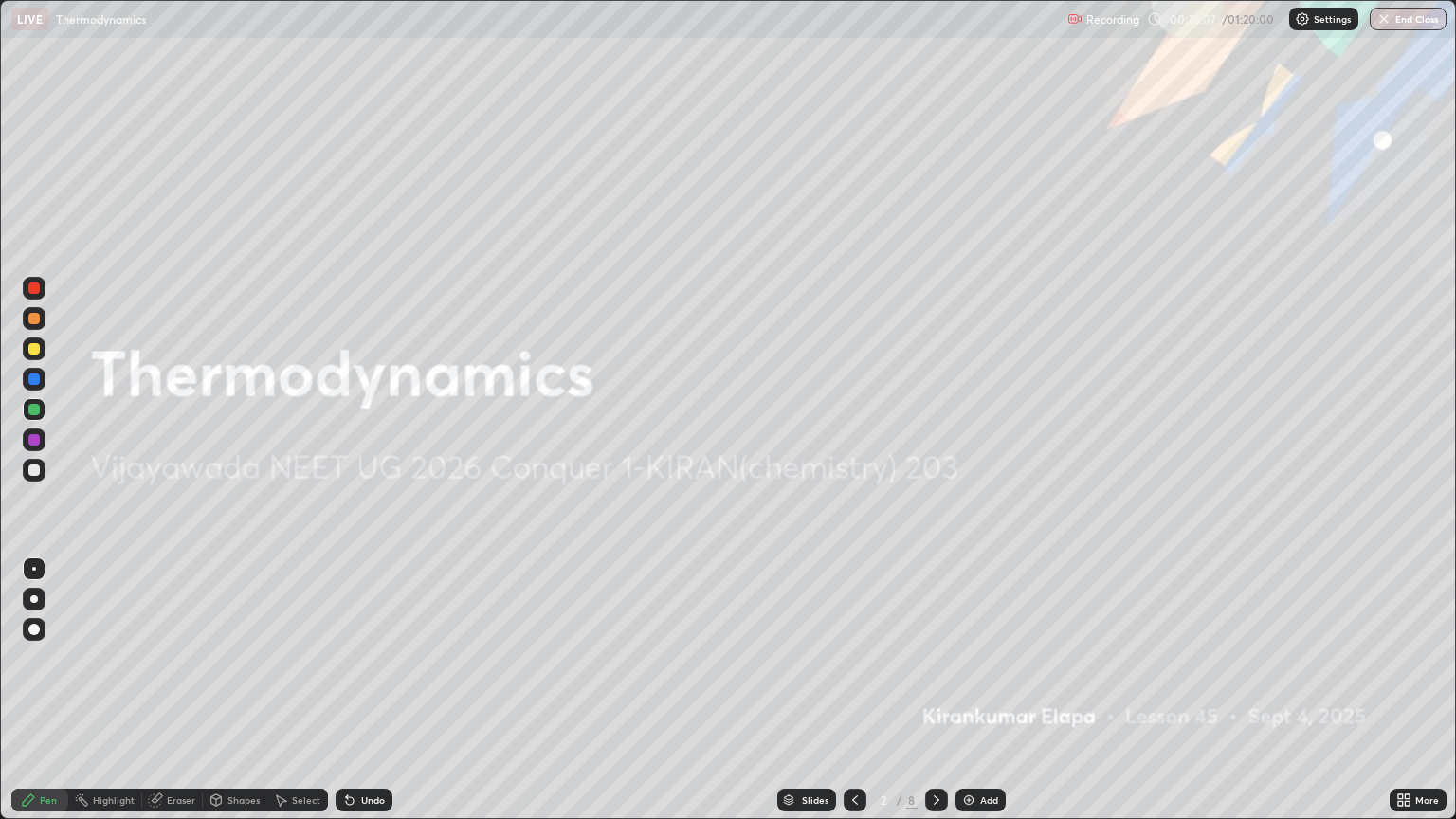
click at [934, 690] on icon at bounding box center [936, 799] width 15 height 15
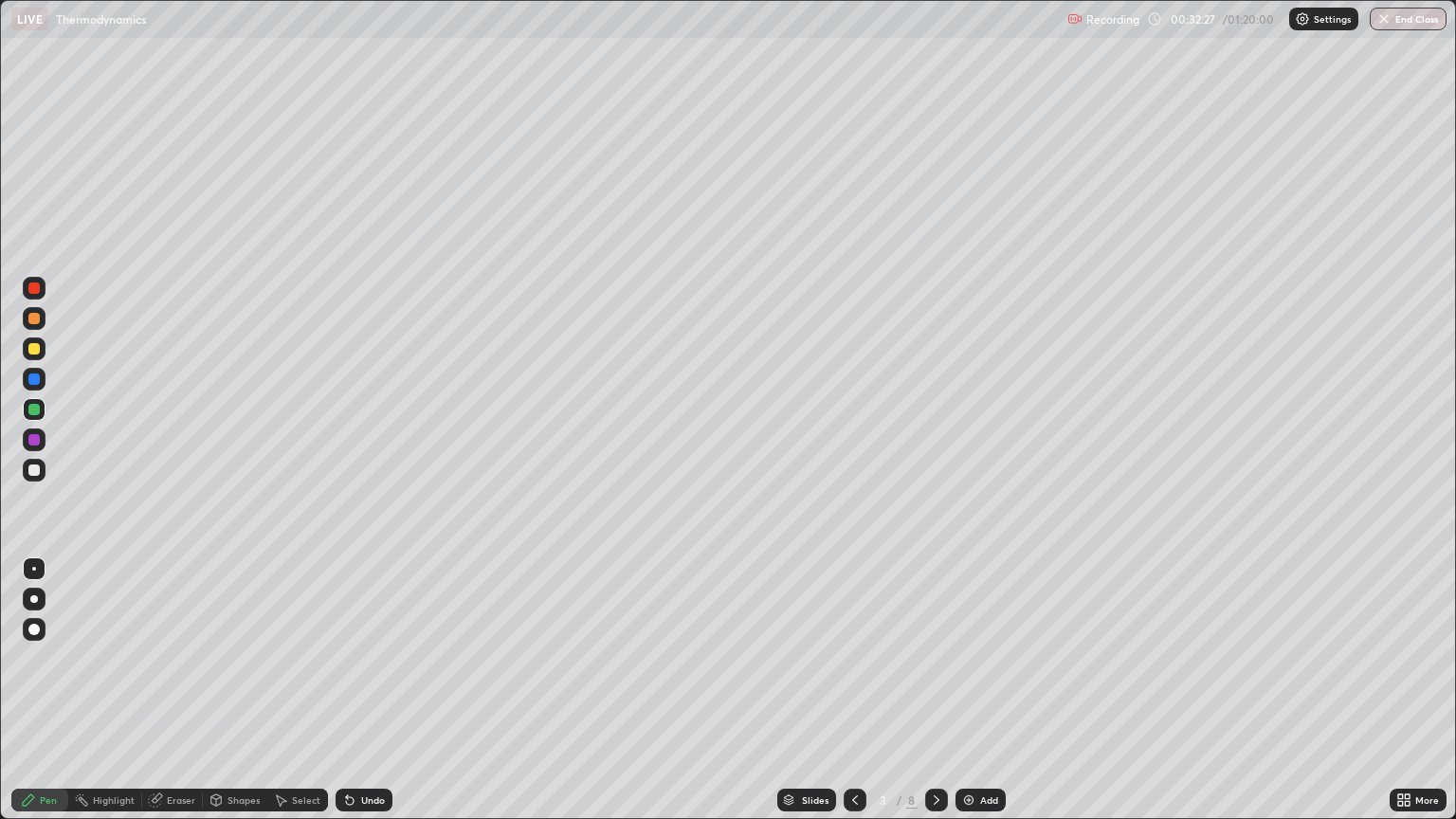
click at [931, 690] on icon at bounding box center [936, 799] width 15 height 15
click at [934, 690] on icon at bounding box center [936, 799] width 15 height 15
click at [937, 690] on div at bounding box center [936, 799] width 23 height 23
click at [932, 690] on icon at bounding box center [936, 799] width 15 height 15
click at [930, 690] on icon at bounding box center [936, 799] width 15 height 15
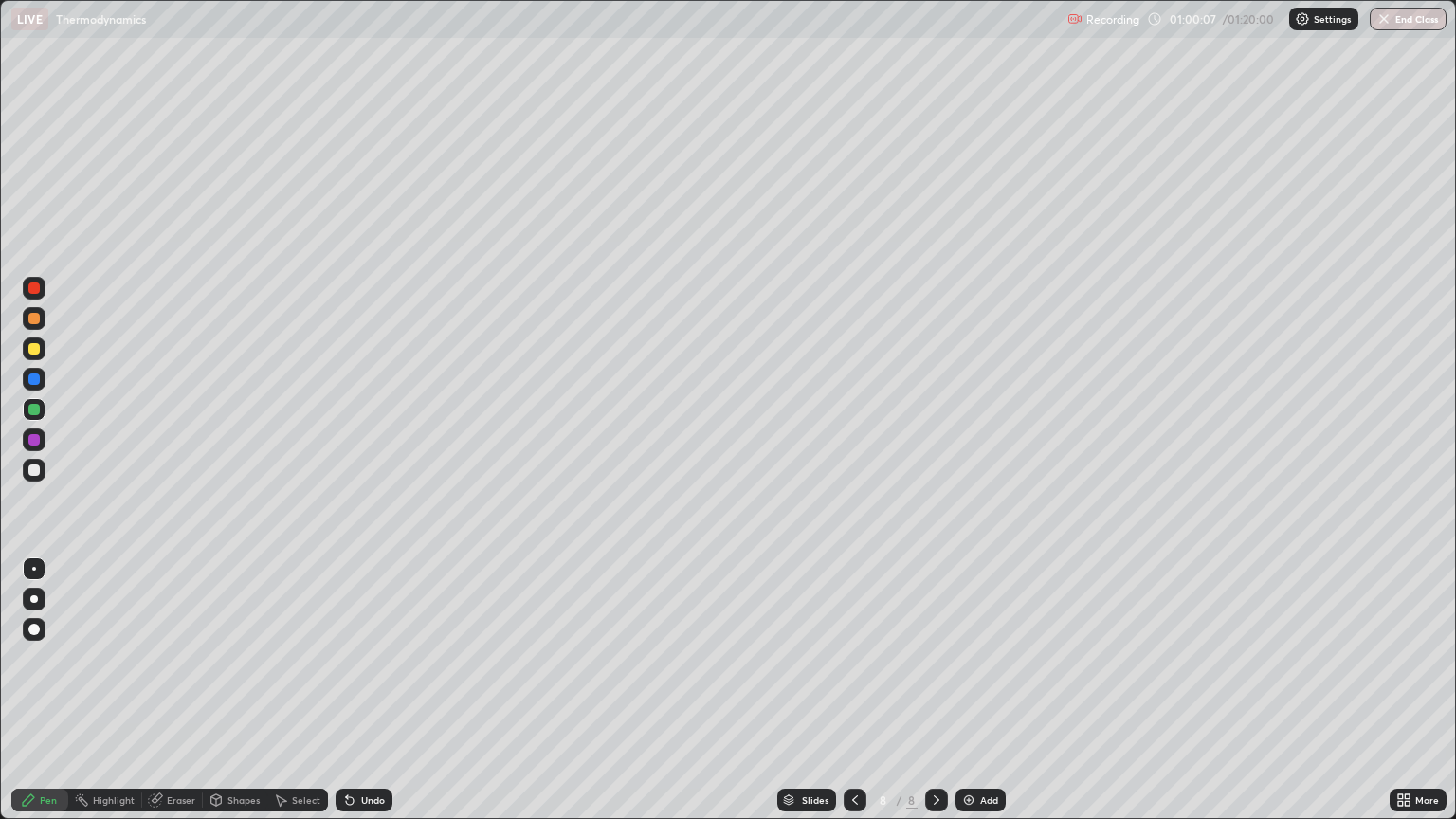
click at [987, 690] on div "Add" at bounding box center [989, 799] width 18 height 9
click at [1401, 26] on button "End Class" at bounding box center [1408, 19] width 77 height 23
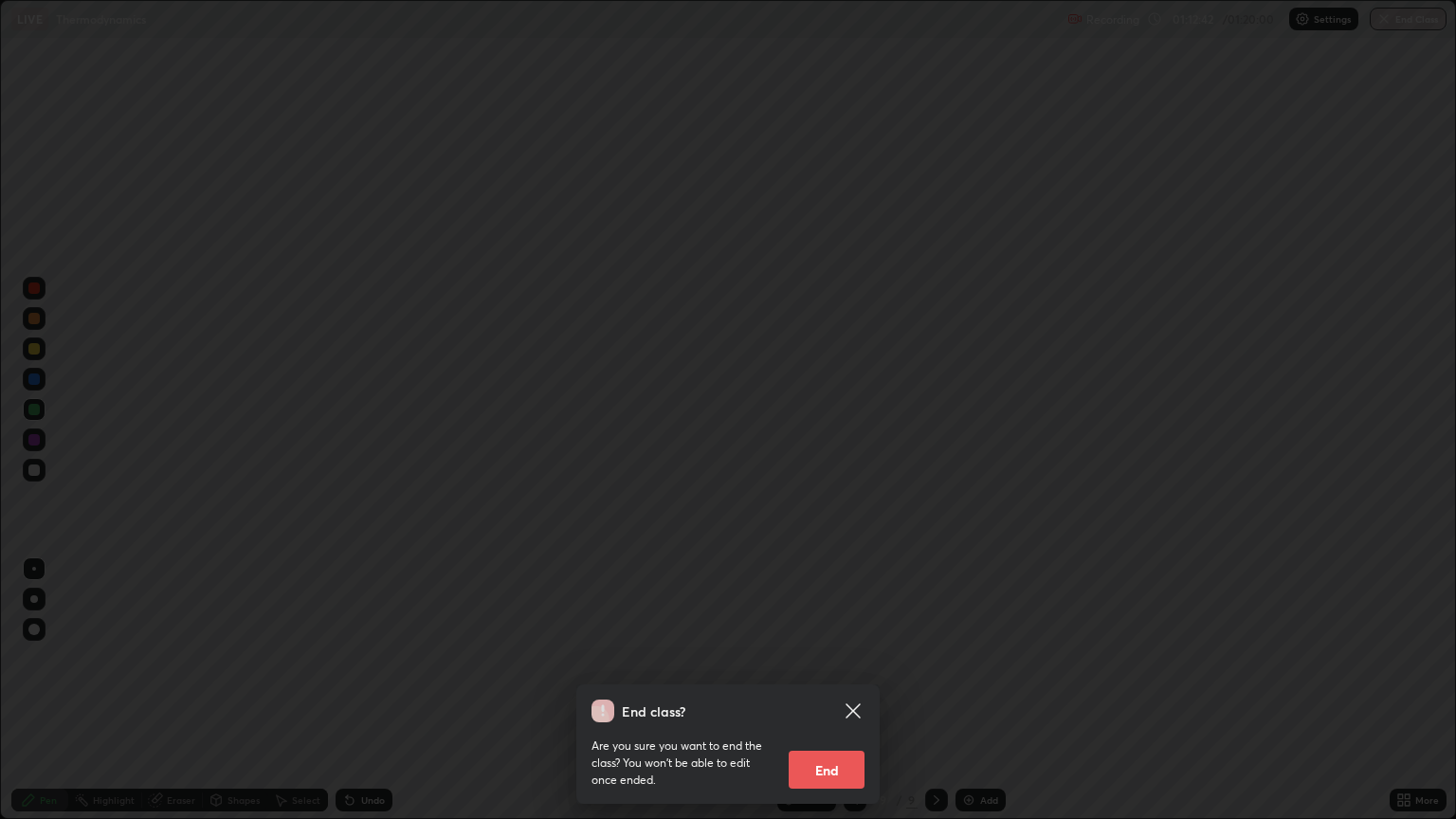
click at [845, 690] on button "End" at bounding box center [826, 769] width 76 height 38
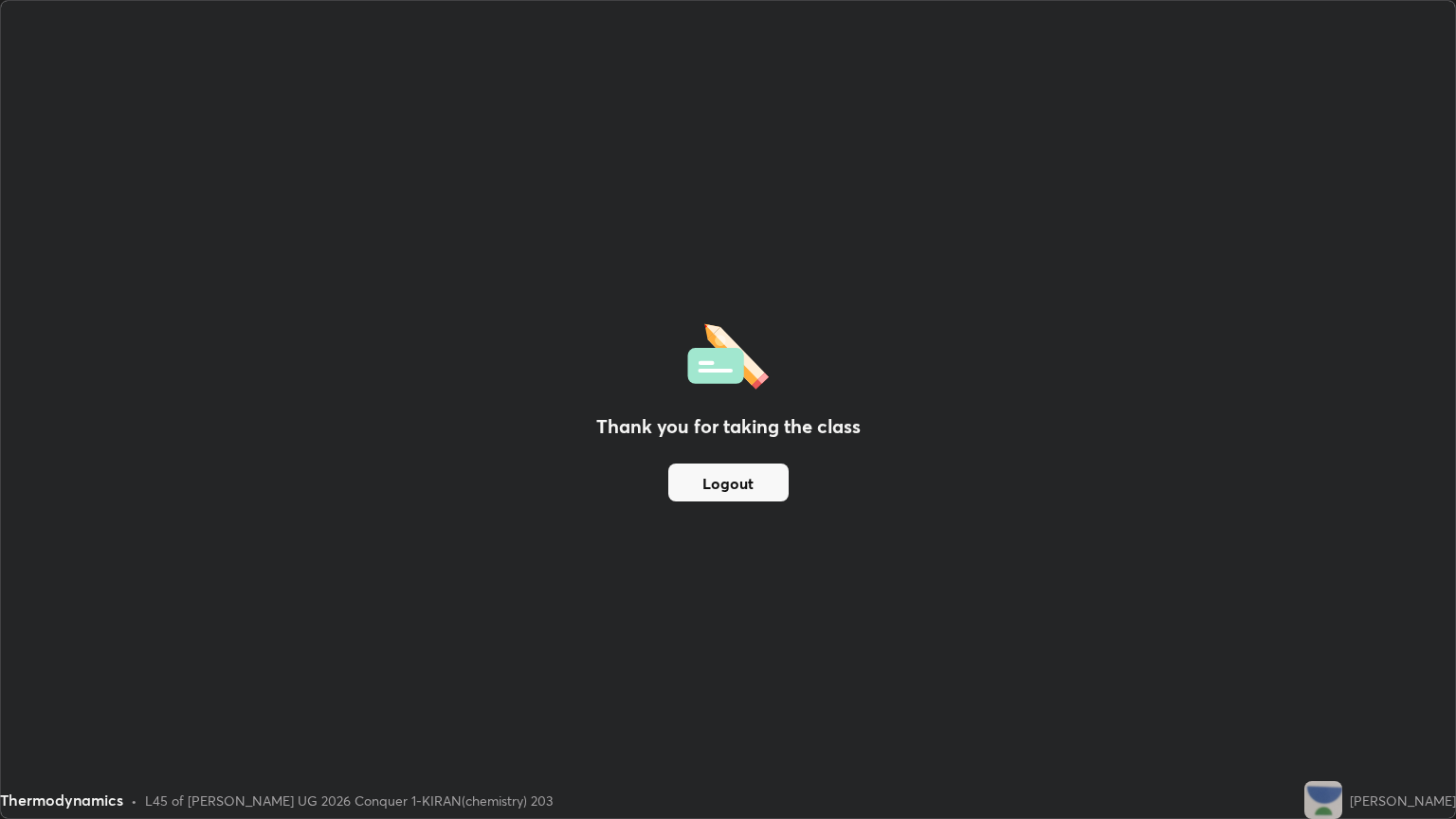
click at [741, 477] on button "Logout" at bounding box center [728, 482] width 120 height 38
